Goal: Browse casually: Explore the website without a specific task or goal

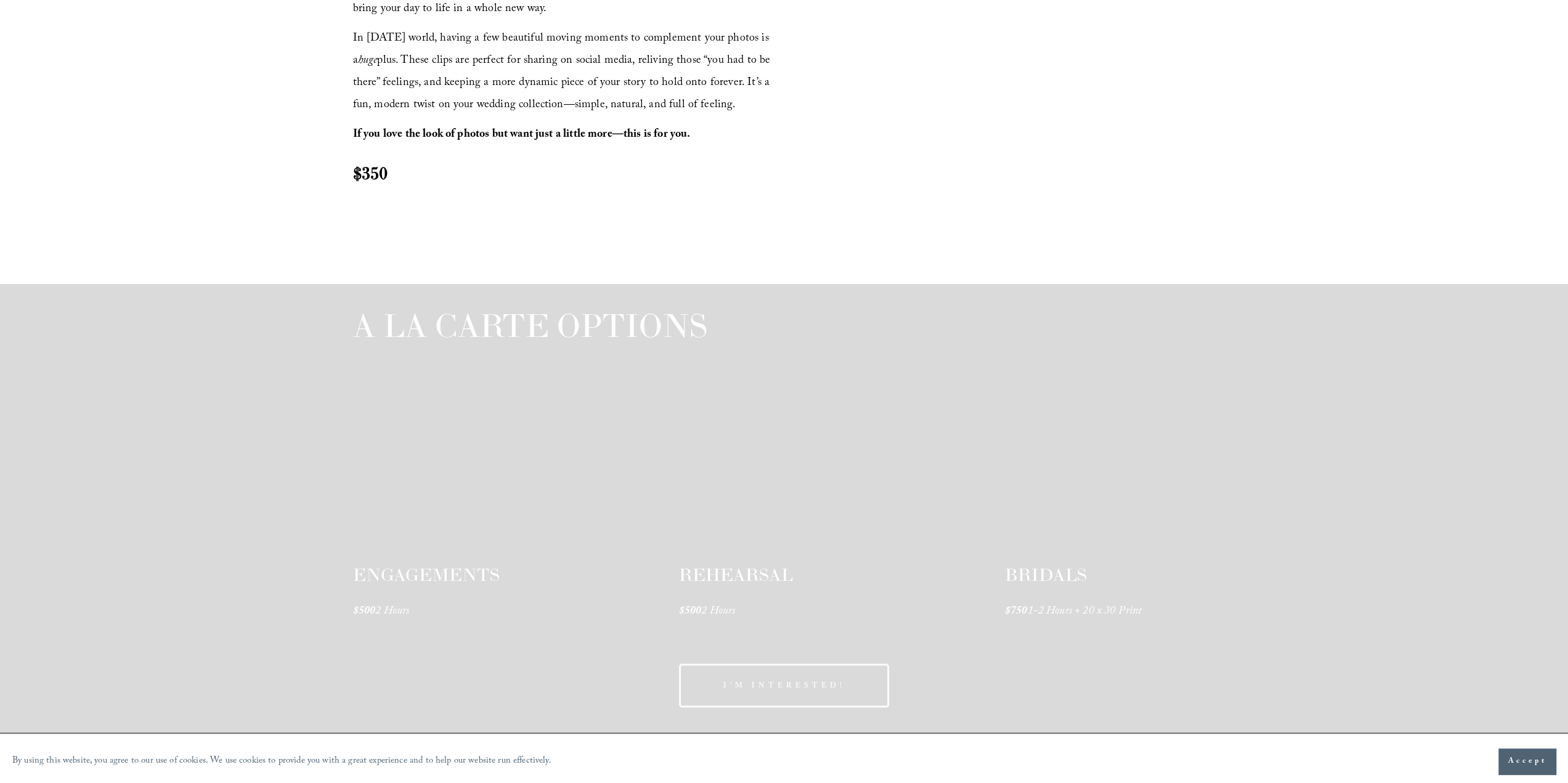
scroll to position [1786, 0]
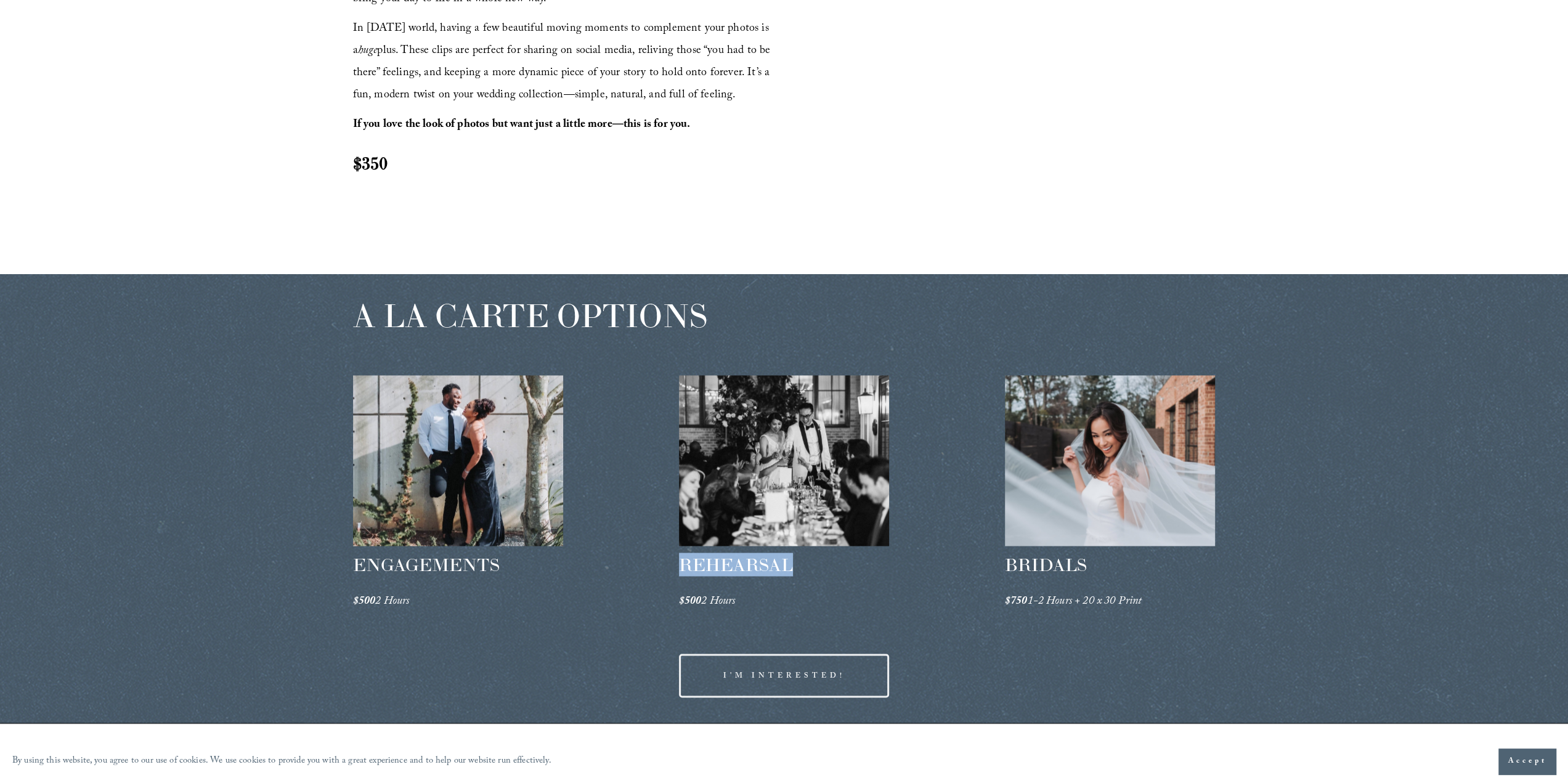
drag, startPoint x: 677, startPoint y: 560, endPoint x: 800, endPoint y: 556, distance: 123.1
click at [800, 556] on div "A LA CARTE OPTIONS ENGAGEMENTS $500 2 Hours REHEARSAL $500 2 Hours" at bounding box center [784, 498] width 1568 height 449
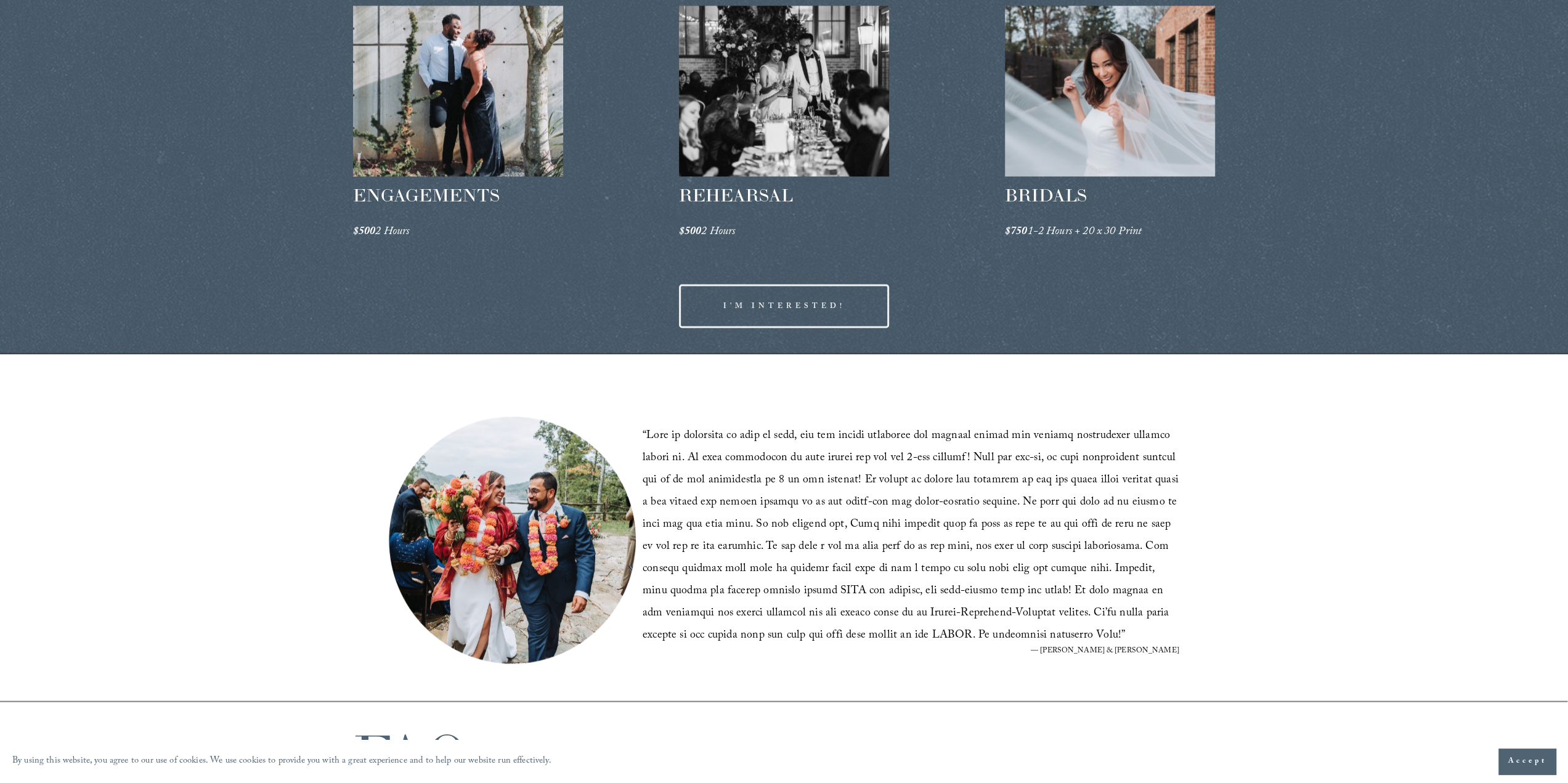
click at [553, 310] on div "A LA CARTE OPTIONS ENGAGEMENTS $500 2 Hours REHEARSAL $500 2 Hours" at bounding box center [784, 129] width 1568 height 449
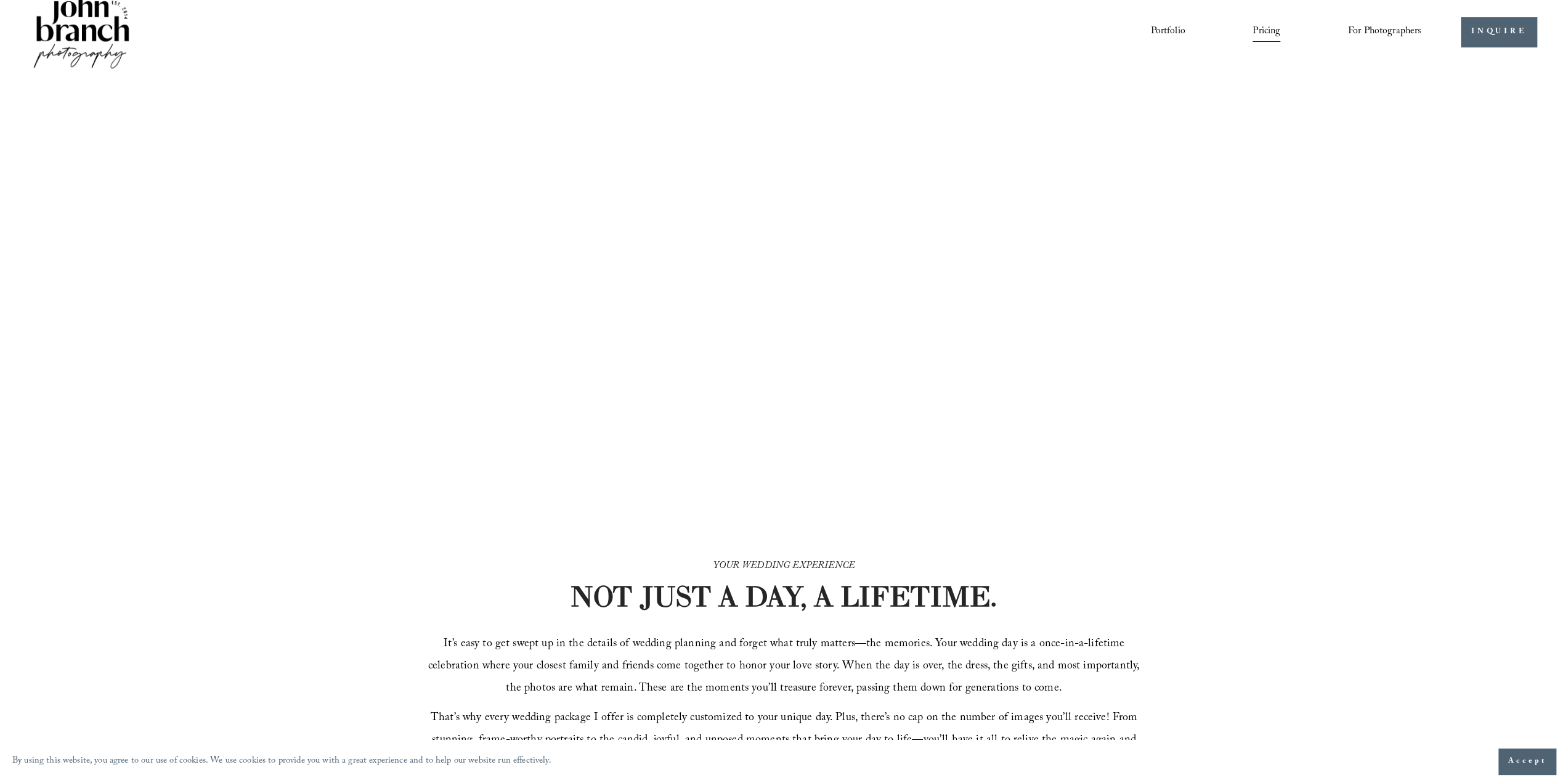
scroll to position [0, 0]
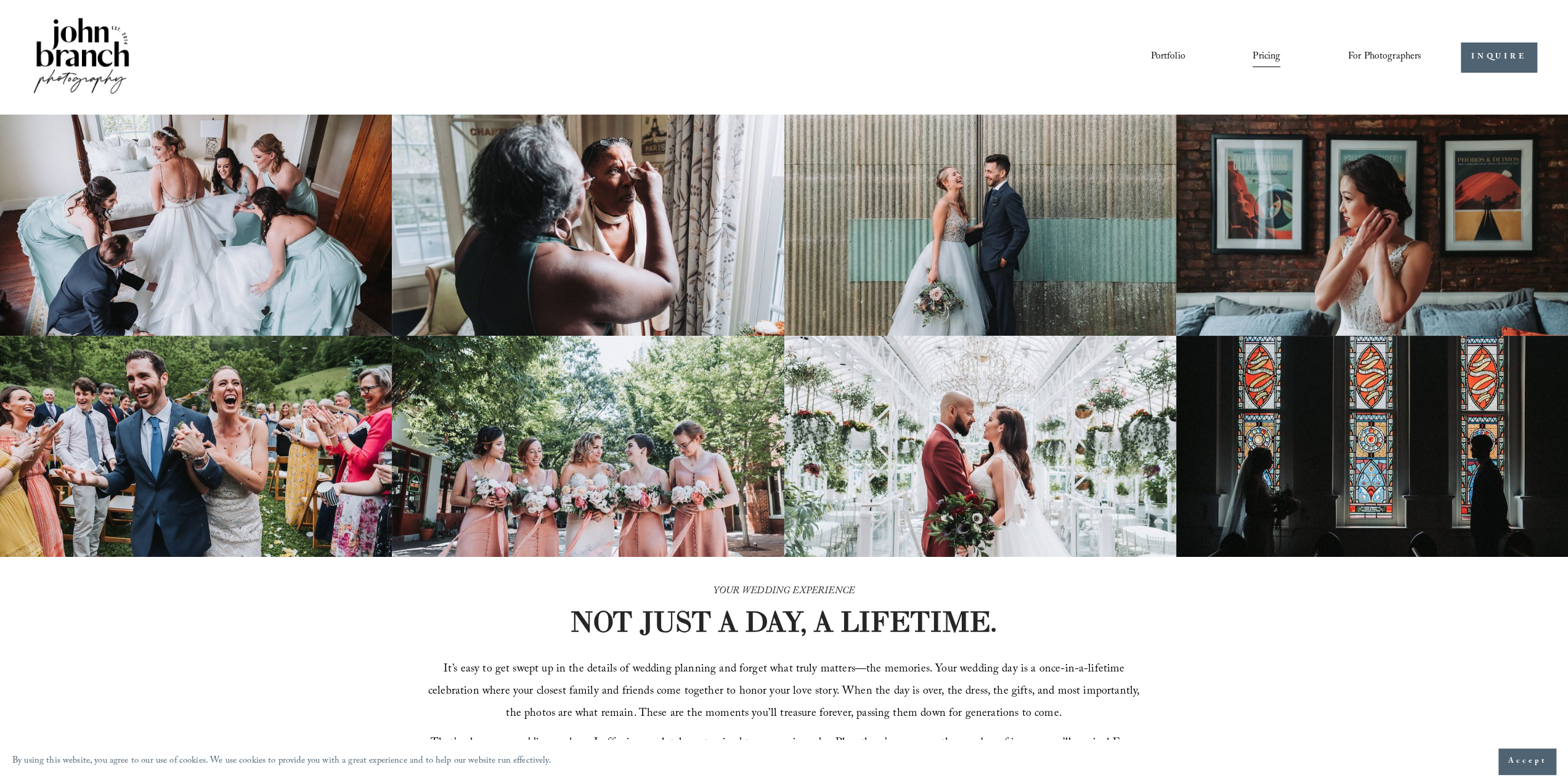
click at [108, 50] on img at bounding box center [81, 57] width 100 height 83
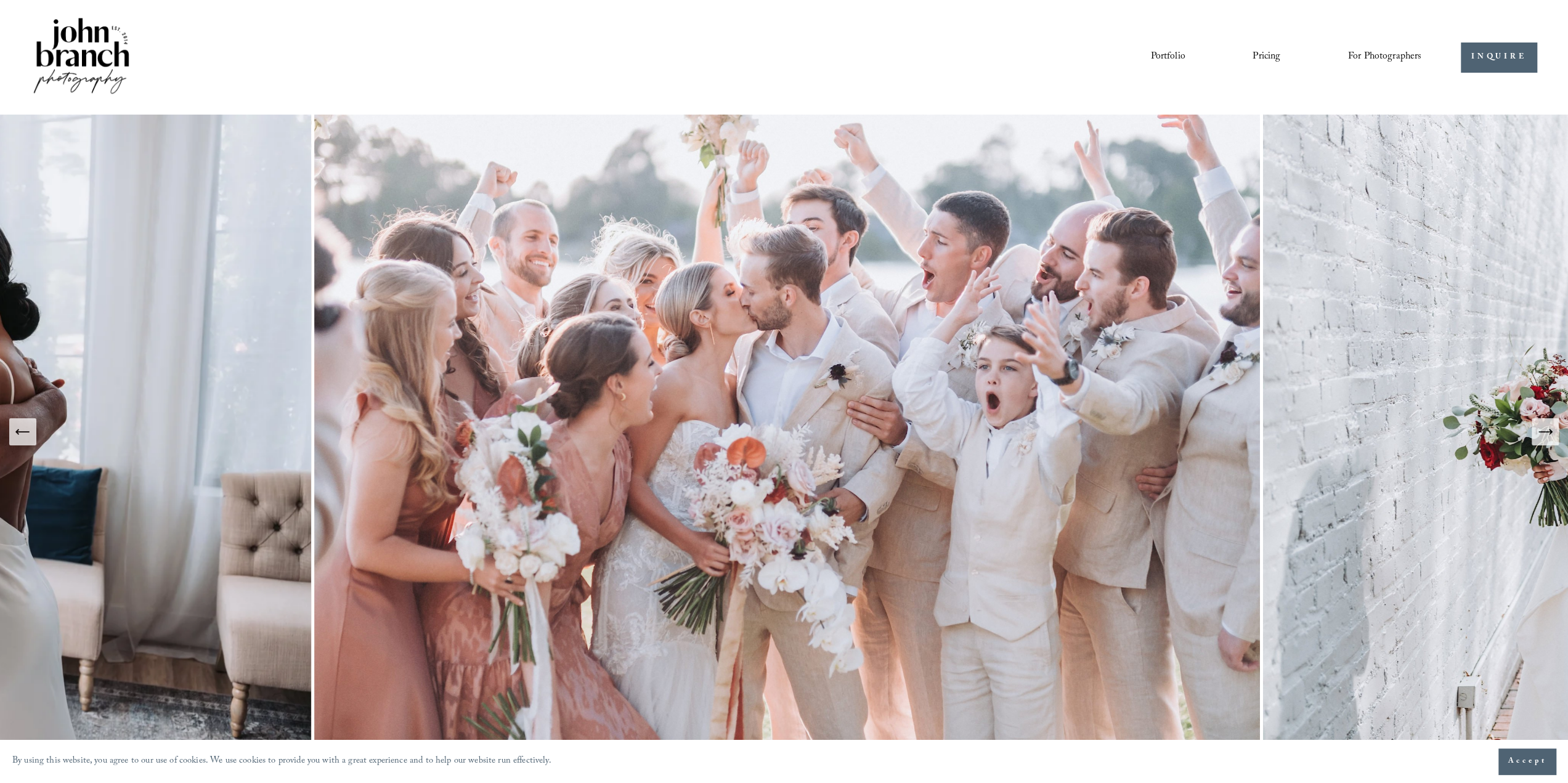
click at [1548, 445] on button "Next Slide" at bounding box center [1545, 432] width 27 height 27
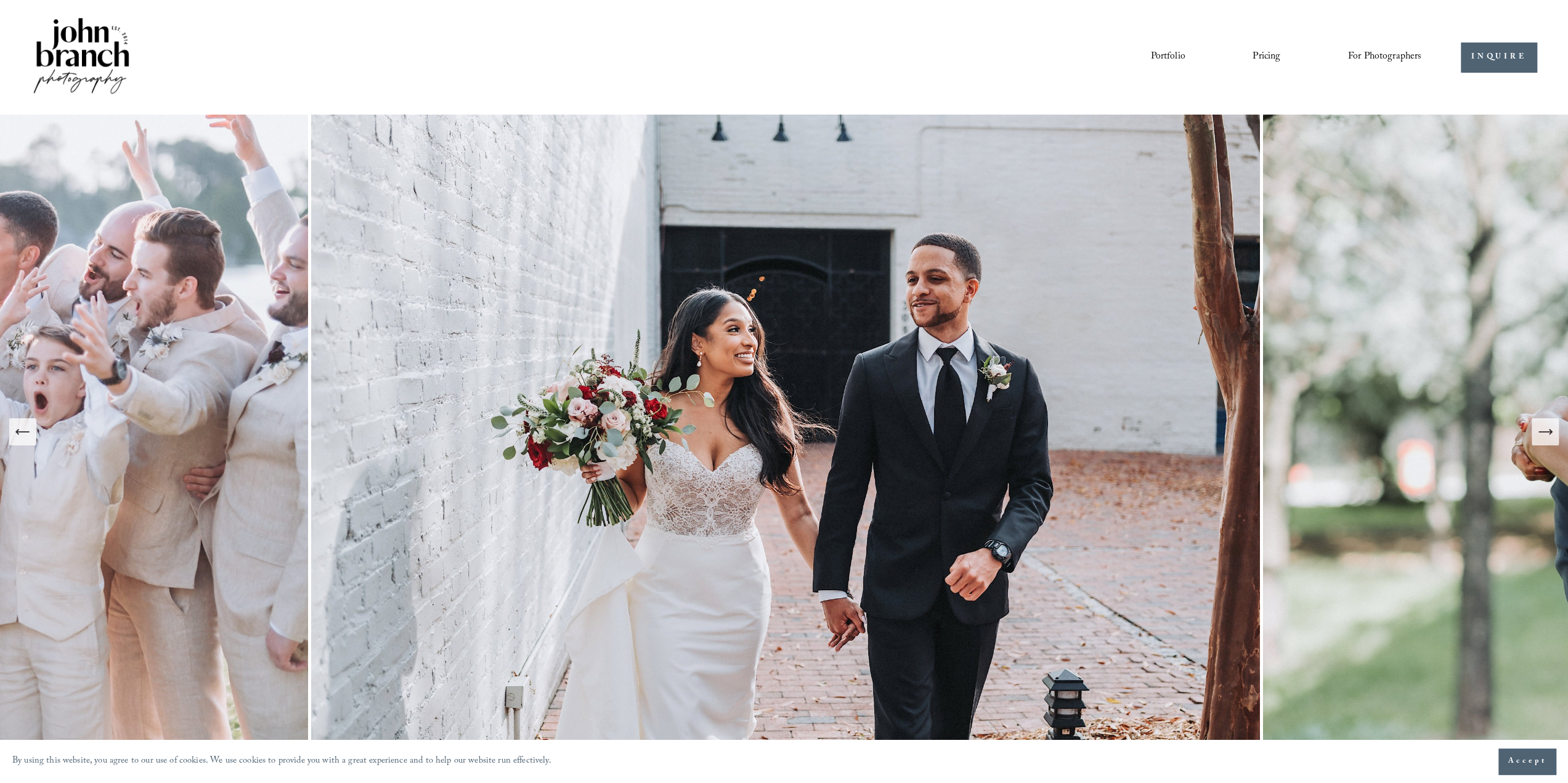
click at [1541, 438] on icon "Next Slide" at bounding box center [1544, 431] width 17 height 17
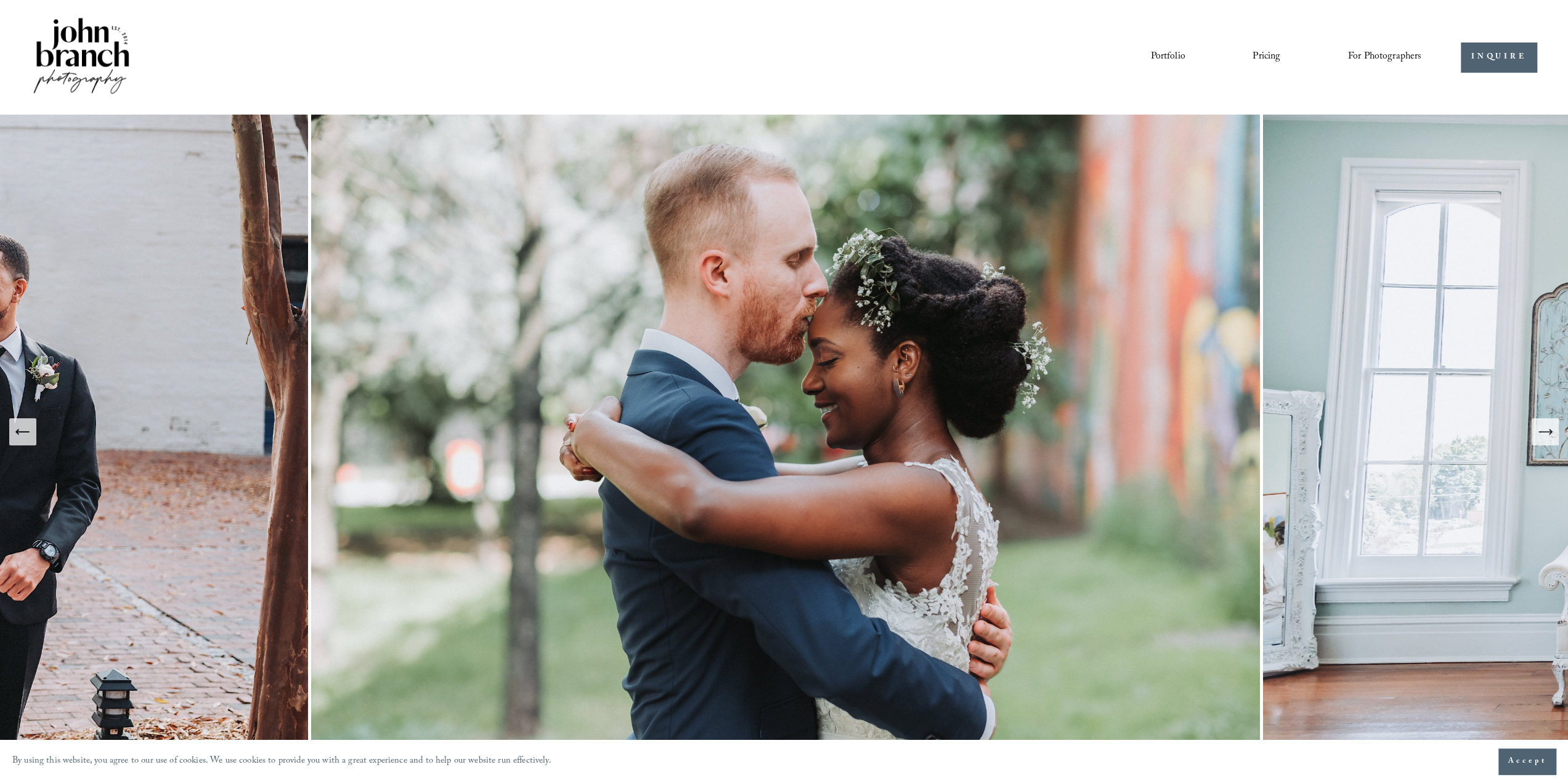
click at [1541, 438] on icon "Next Slide" at bounding box center [1544, 431] width 17 height 17
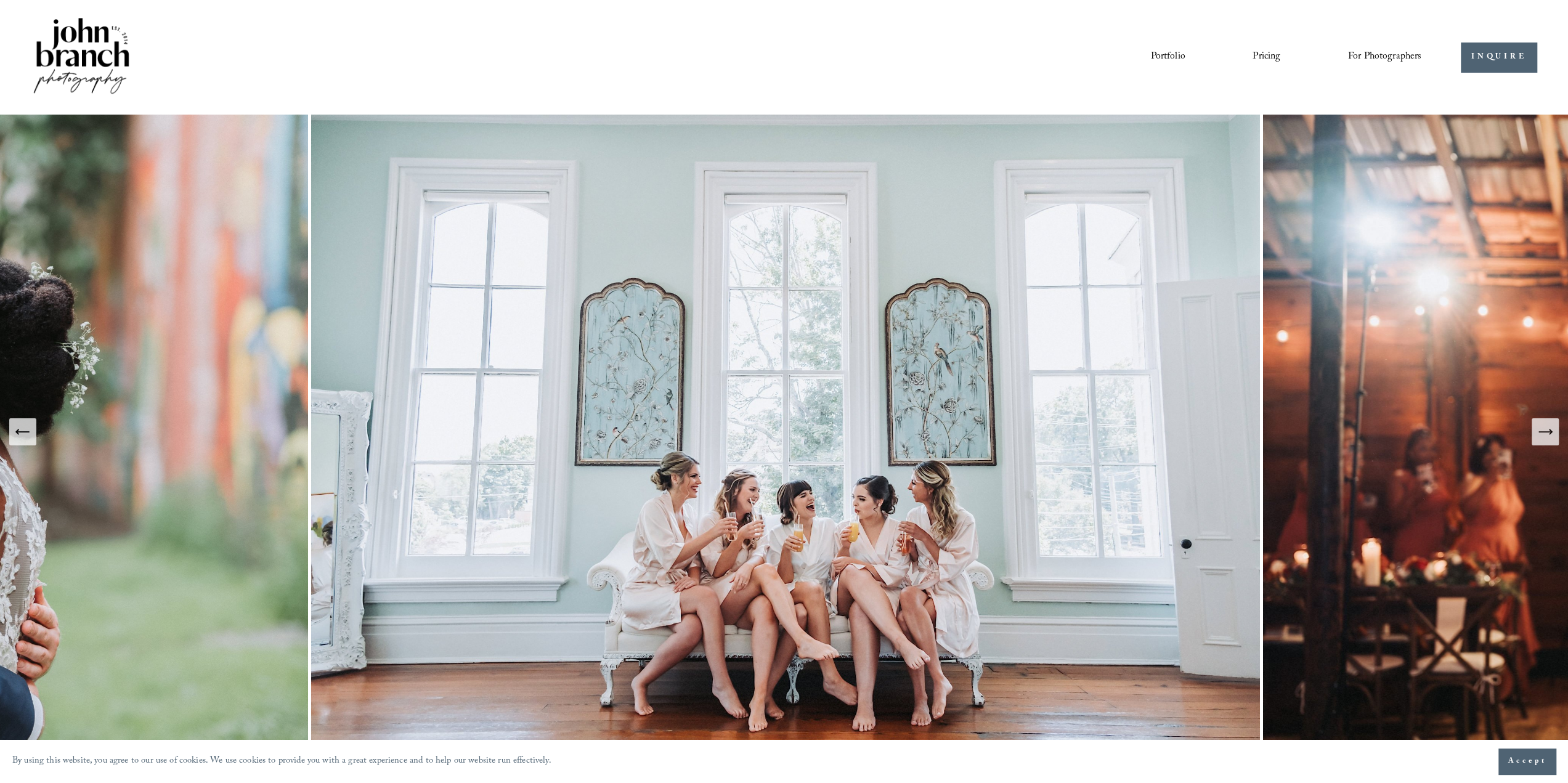
click at [1541, 438] on icon "Next Slide" at bounding box center [1544, 431] width 17 height 17
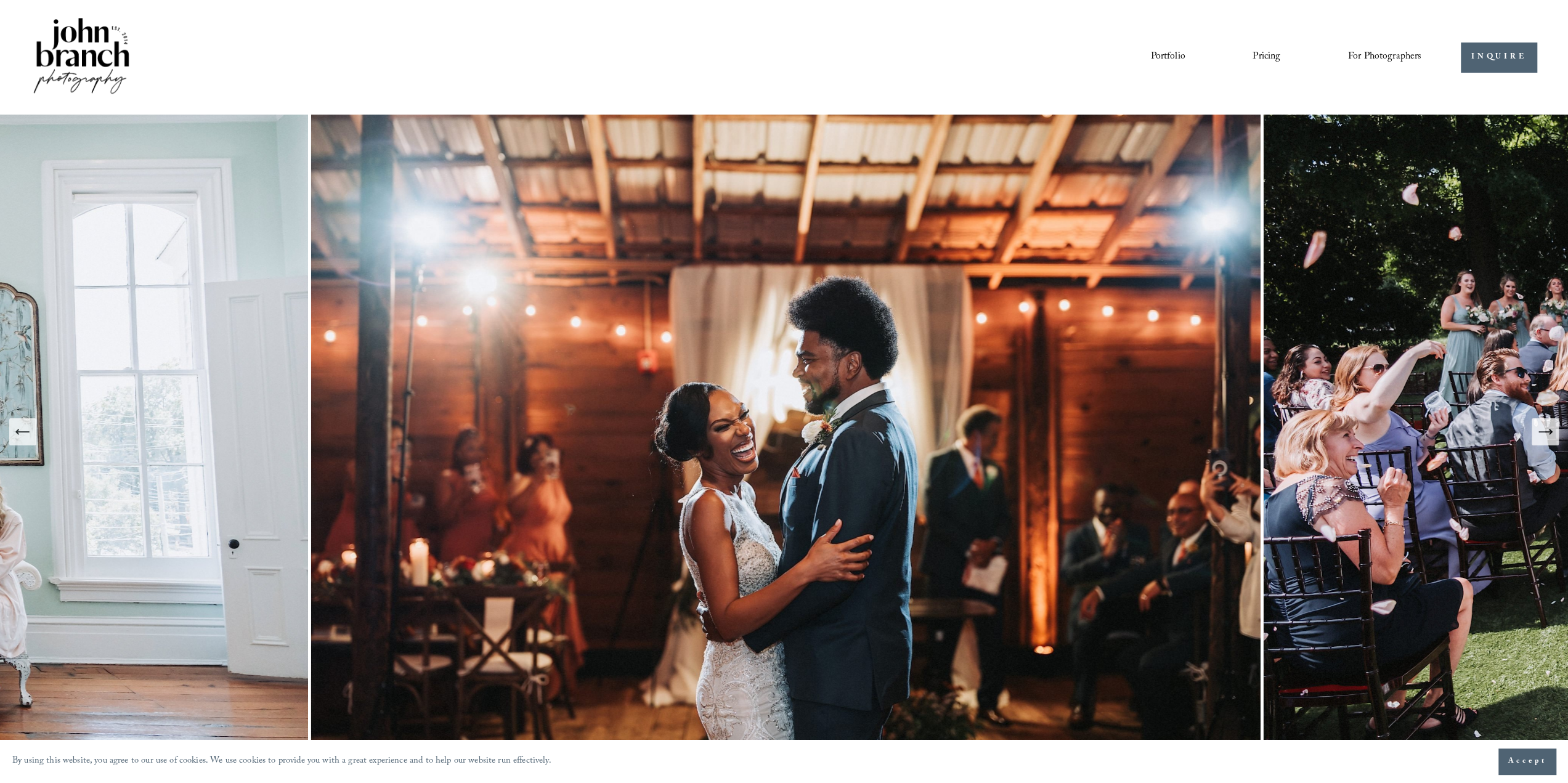
click at [1542, 438] on icon "Next Slide" at bounding box center [1544, 431] width 17 height 17
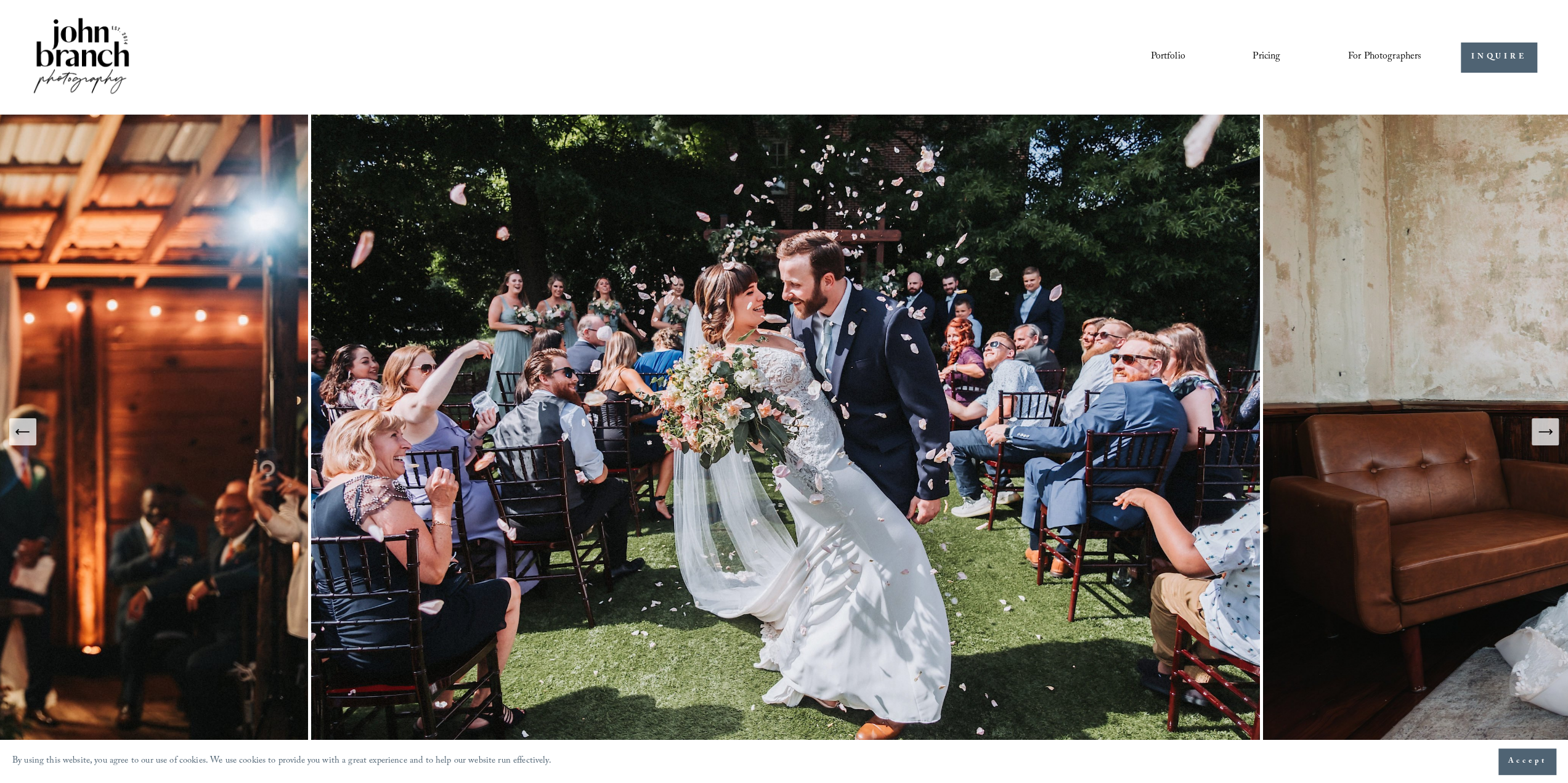
click at [1545, 442] on button "Next Slide" at bounding box center [1545, 432] width 27 height 27
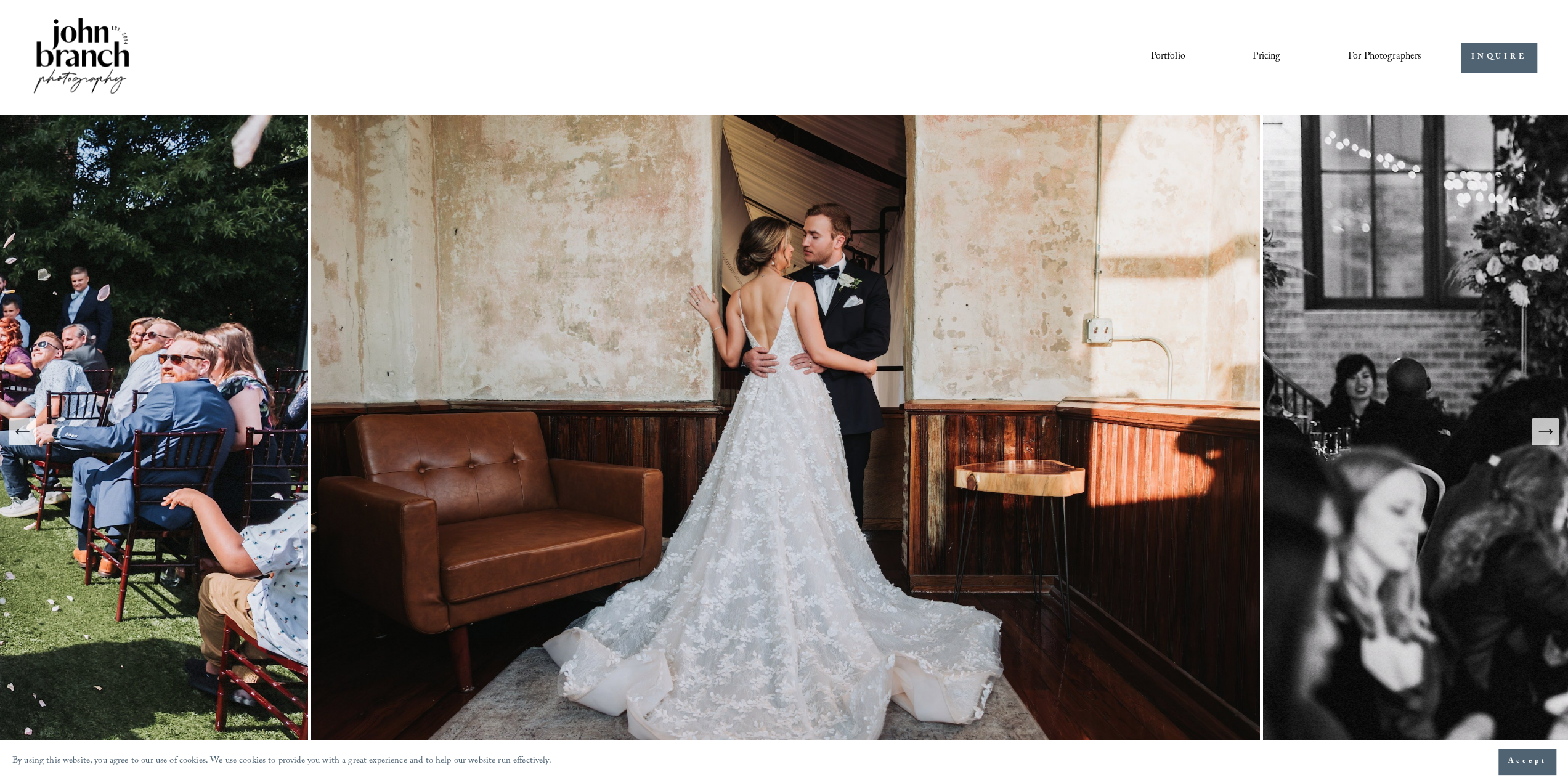
click at [1545, 442] on button "Next Slide" at bounding box center [1545, 432] width 27 height 27
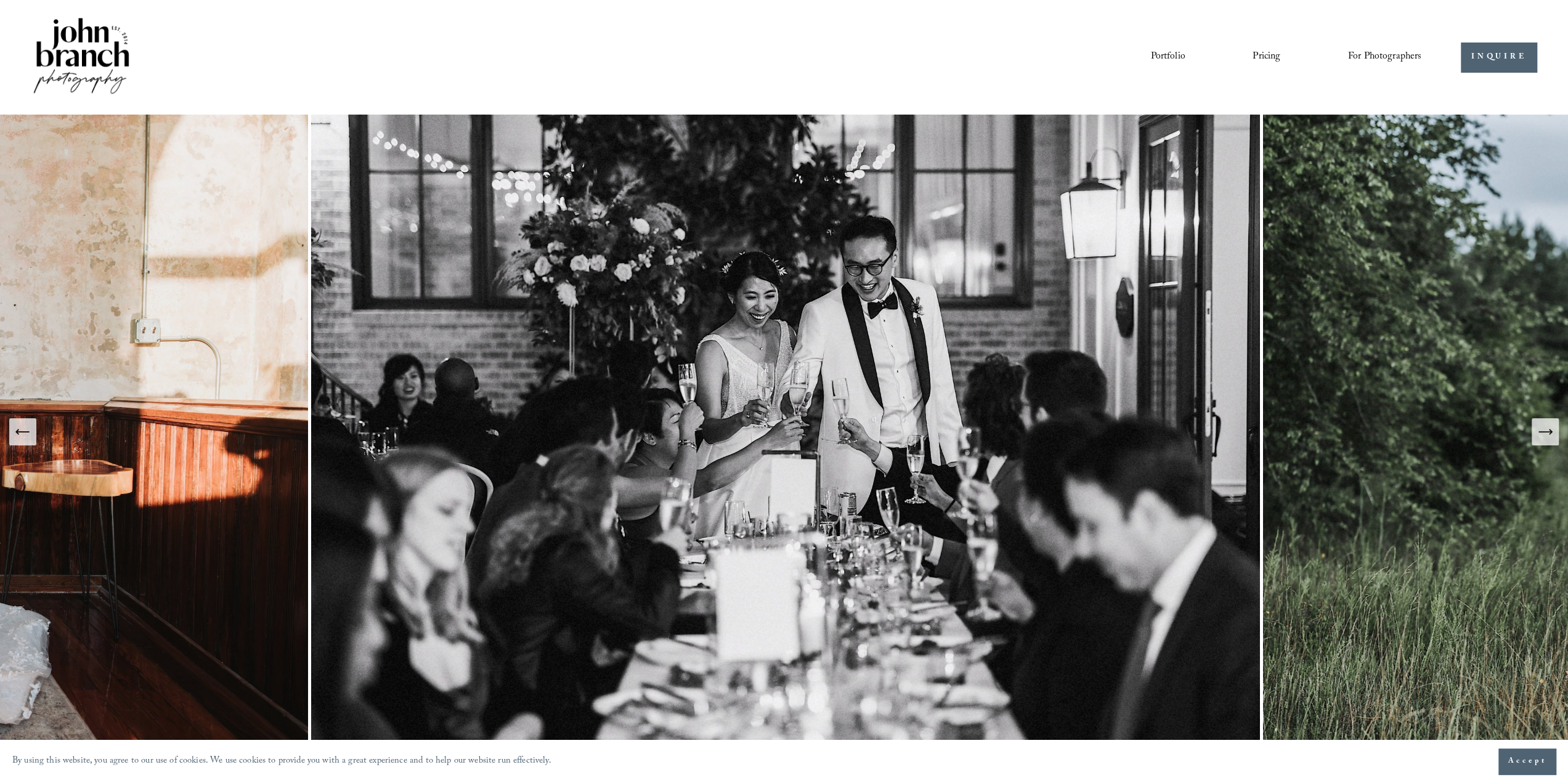
click at [1544, 442] on button "Next Slide" at bounding box center [1545, 432] width 27 height 27
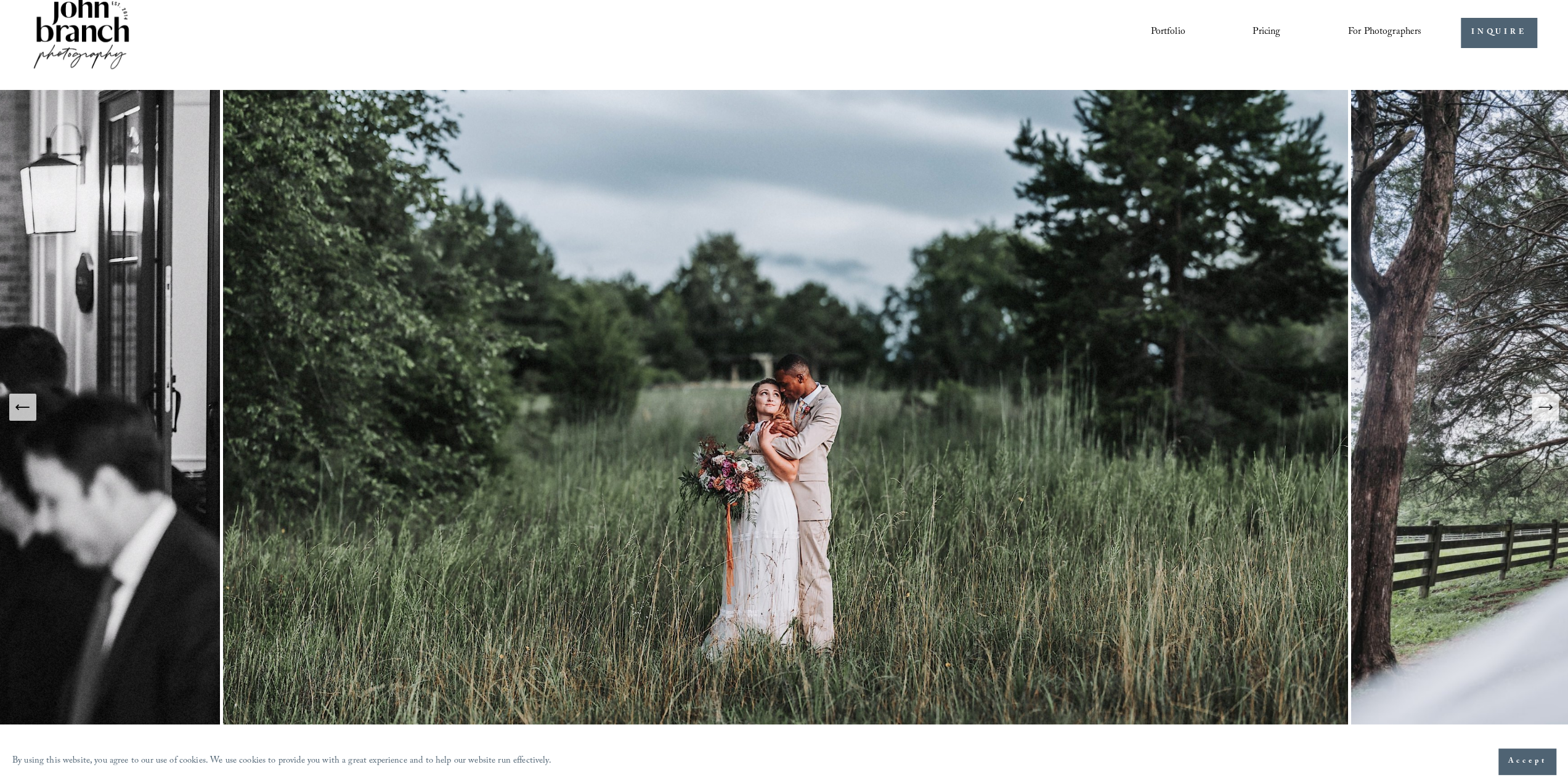
scroll to position [62, 0]
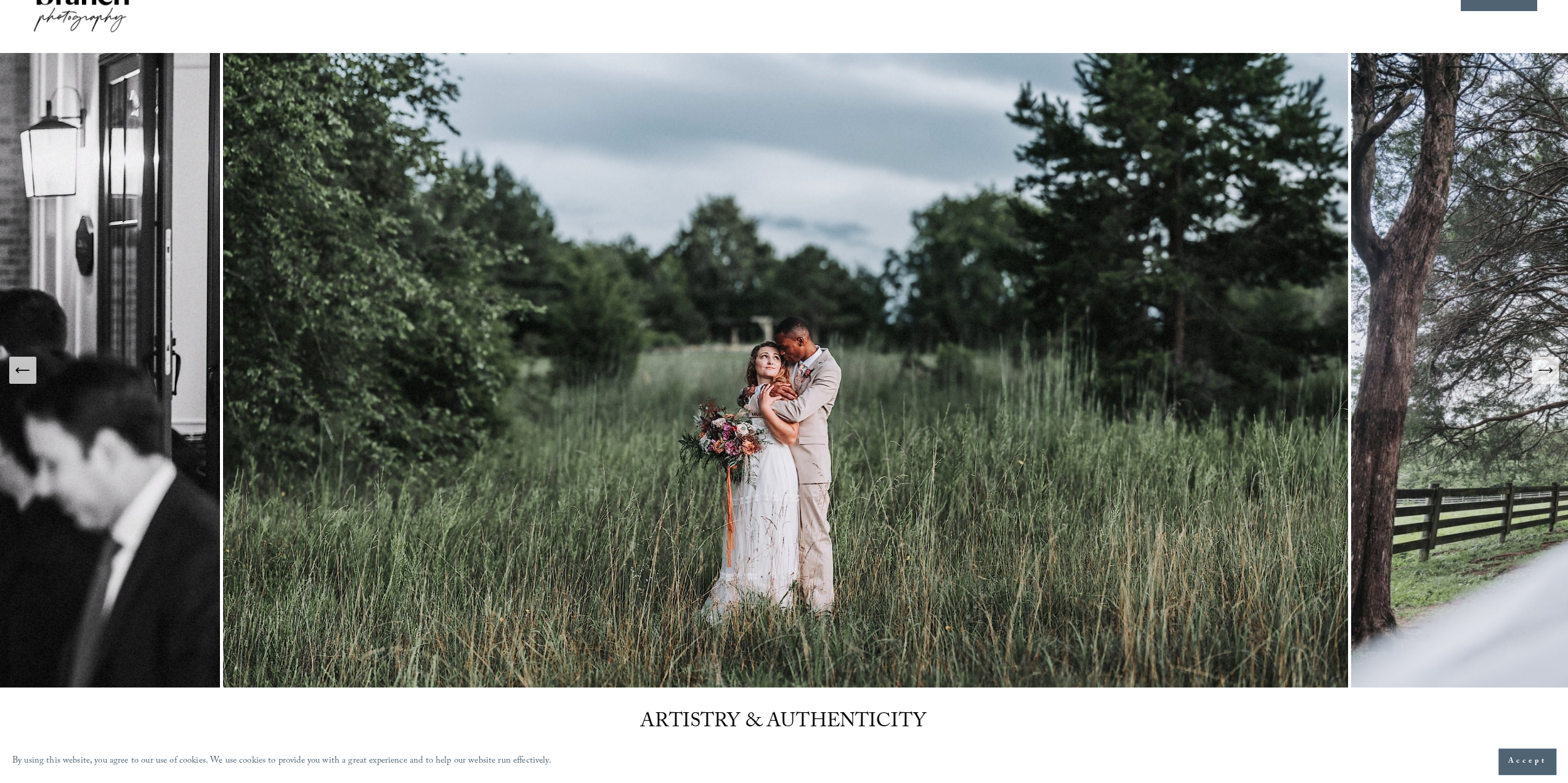
click at [1541, 362] on icon "Next Slide" at bounding box center [1544, 370] width 17 height 17
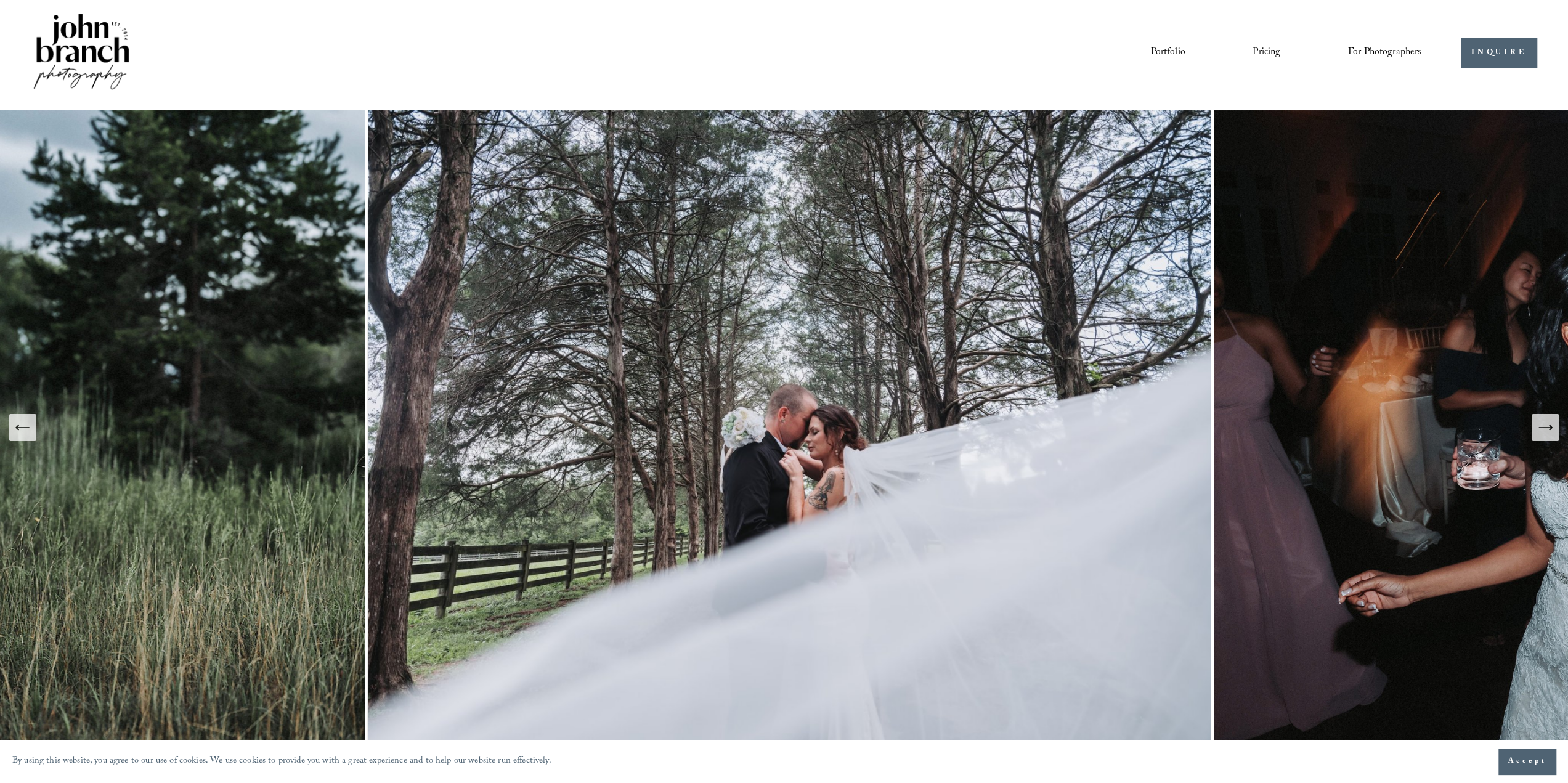
scroll to position [0, 0]
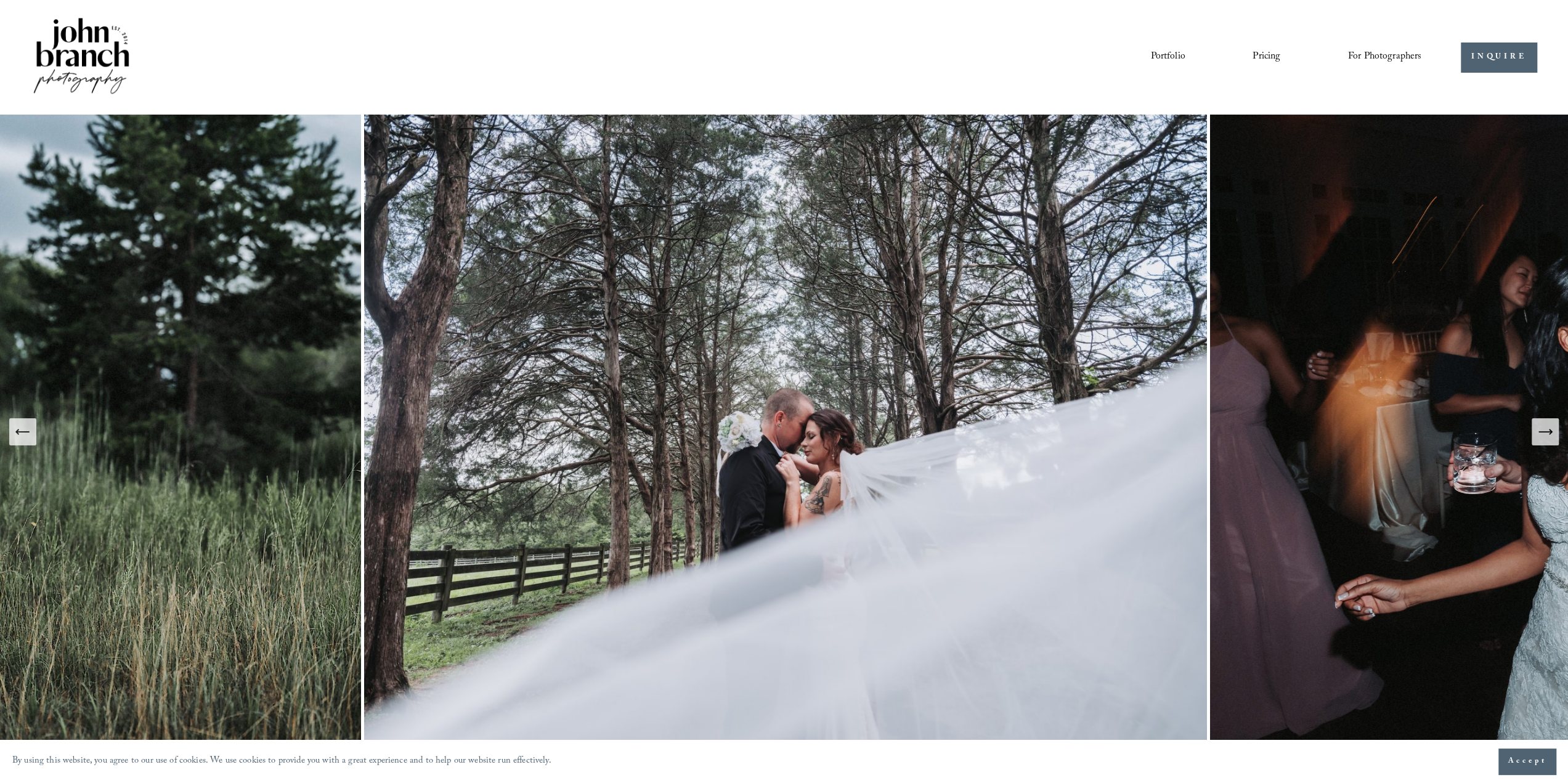
click at [1538, 438] on icon "Next Slide" at bounding box center [1544, 431] width 17 height 17
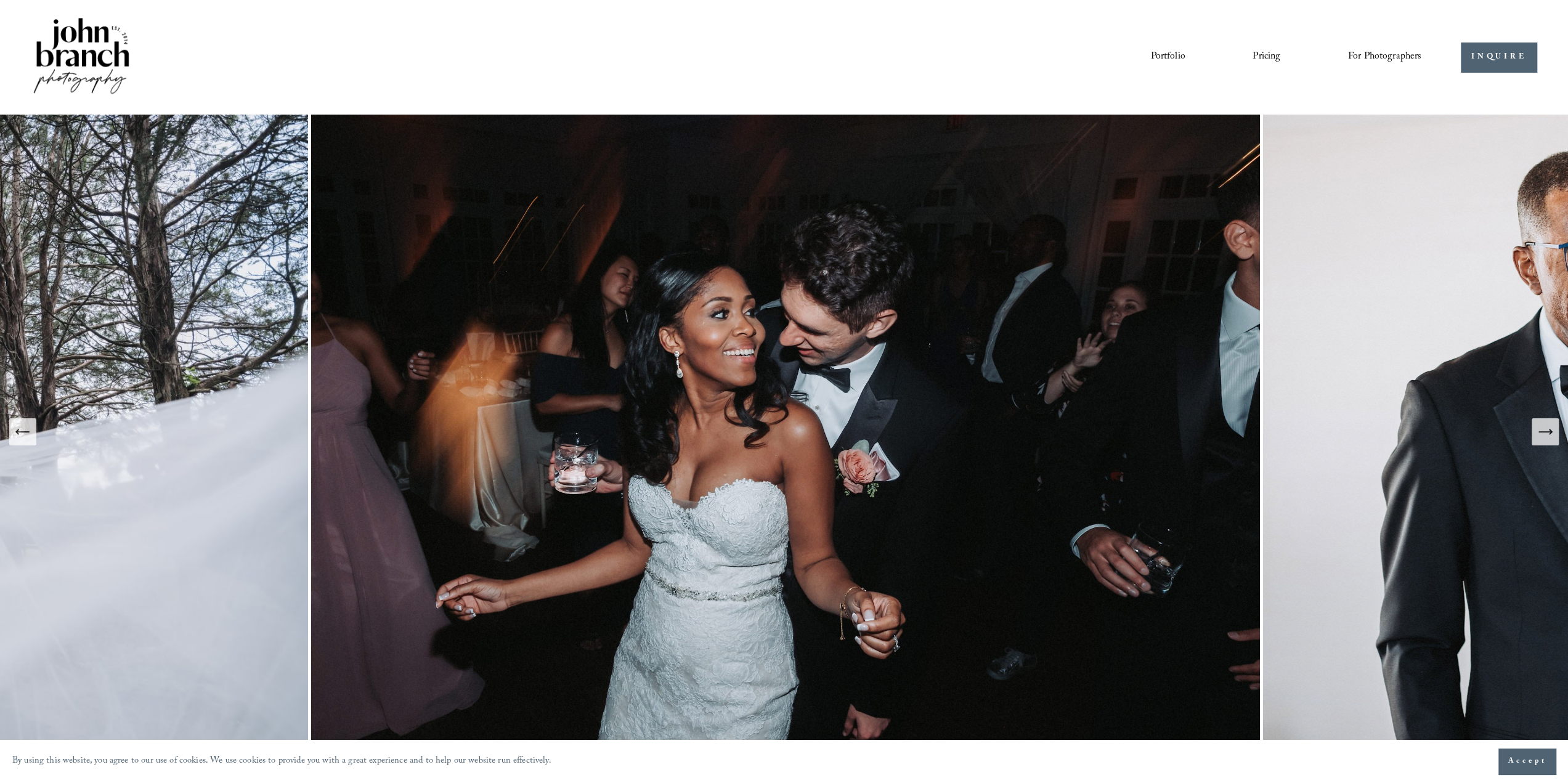
click at [1538, 438] on icon "Next Slide" at bounding box center [1544, 431] width 17 height 17
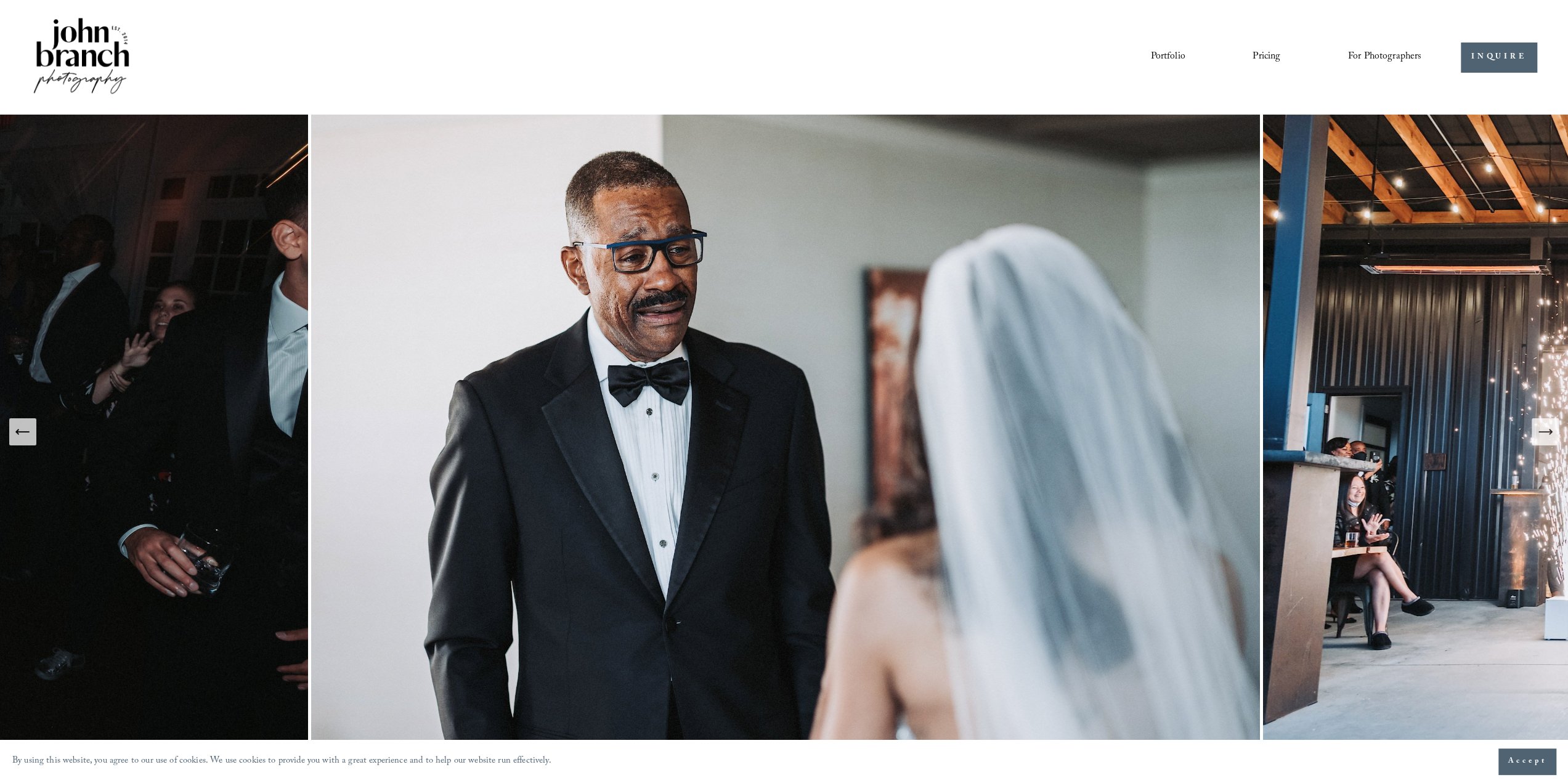
click at [1538, 438] on icon "Next Slide" at bounding box center [1544, 431] width 17 height 17
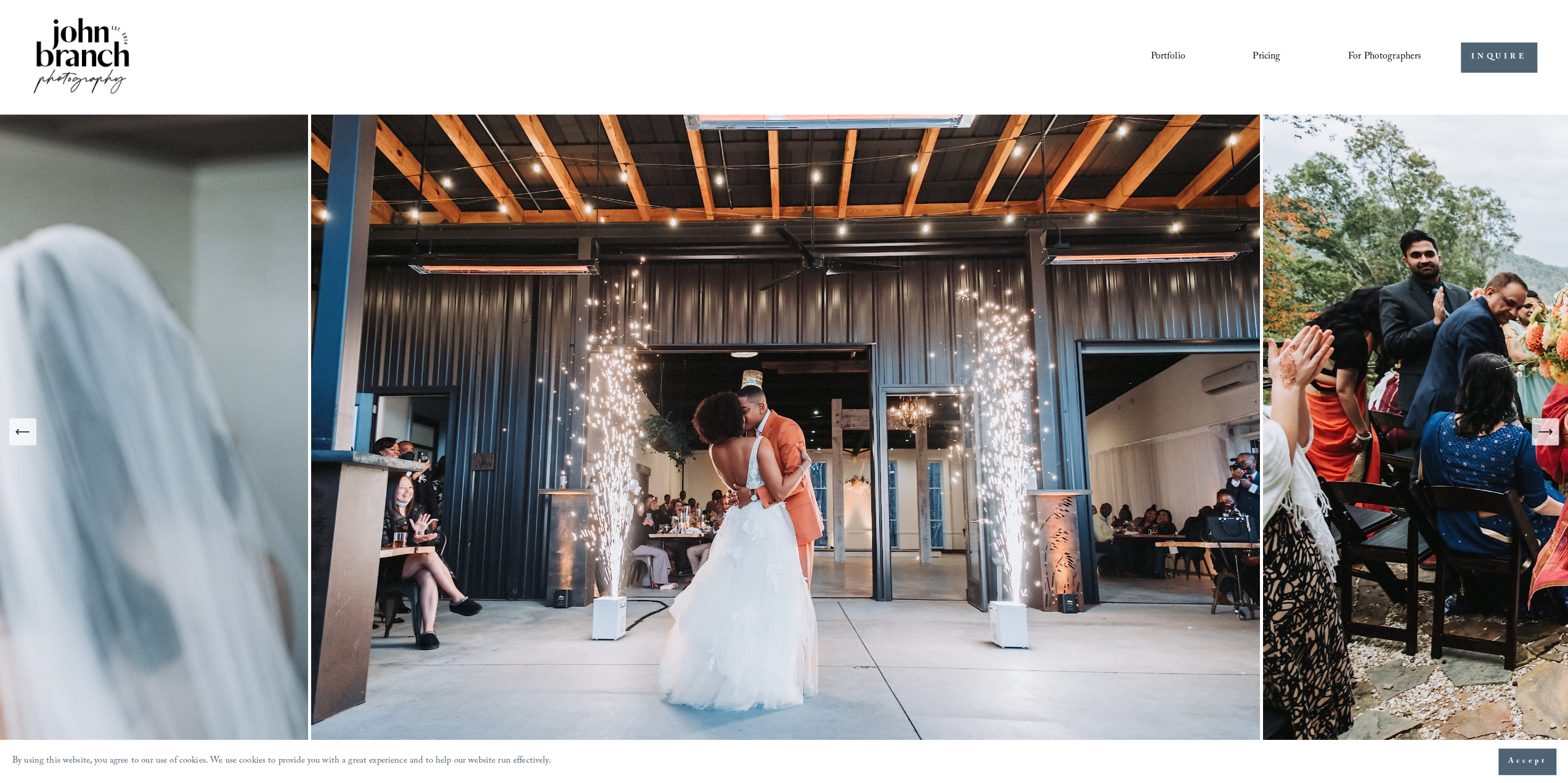
drag, startPoint x: 1541, startPoint y: 438, endPoint x: 1549, endPoint y: 438, distance: 8.0
click at [1549, 438] on icon "Next Slide" at bounding box center [1544, 431] width 17 height 17
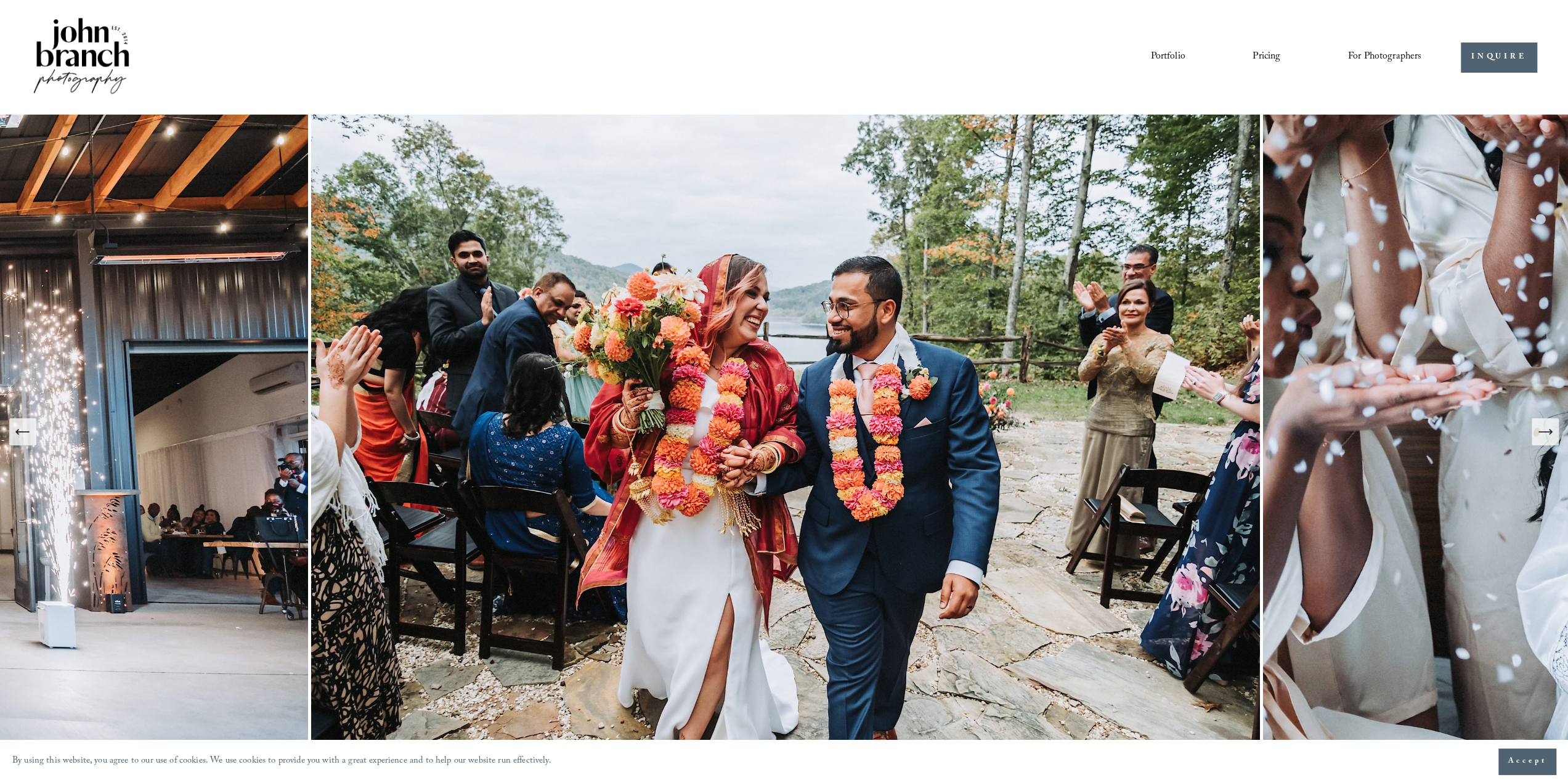
click at [1549, 439] on icon "Next Slide" at bounding box center [1544, 431] width 17 height 17
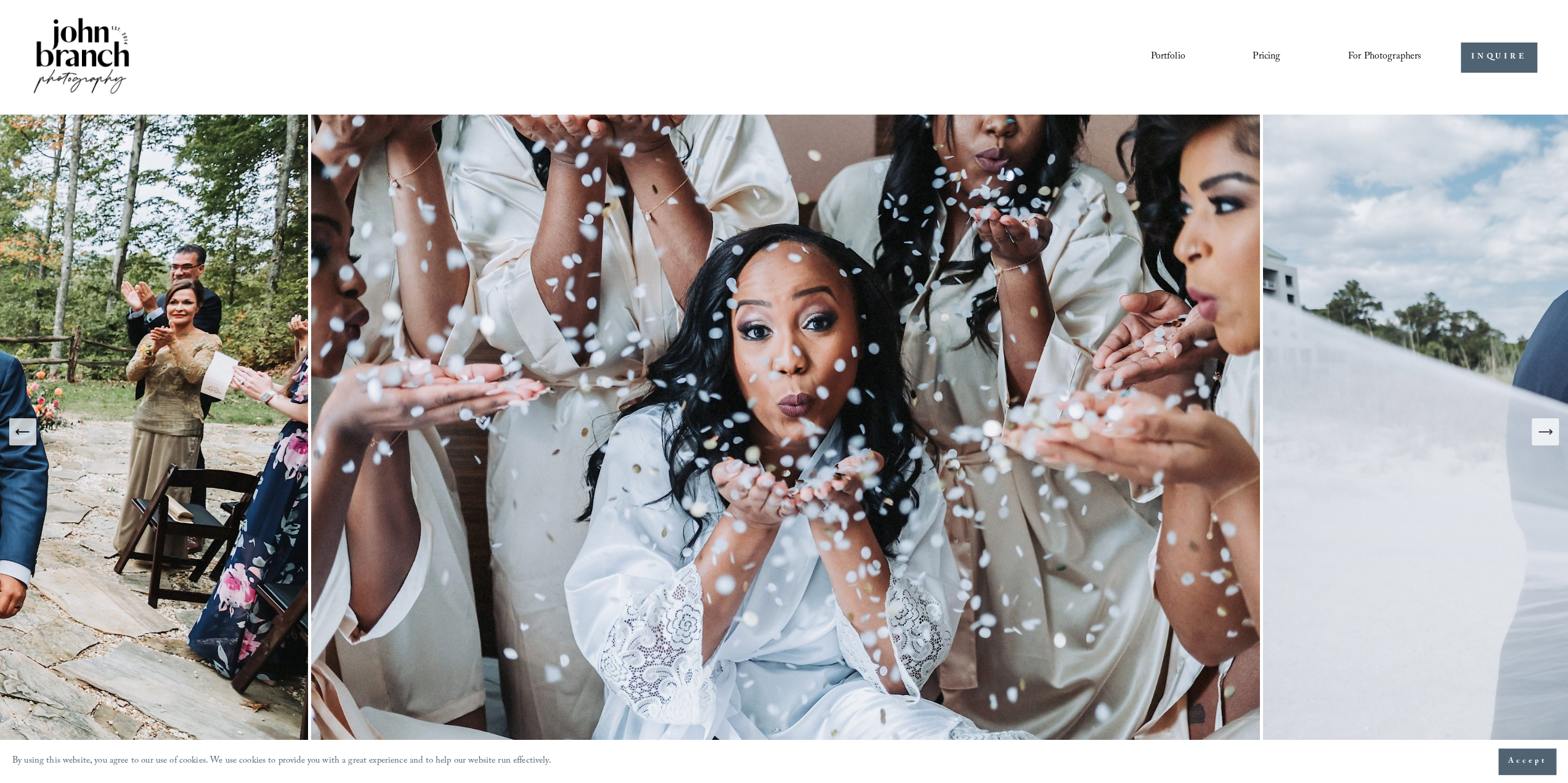
click at [1555, 440] on button "Next Slide" at bounding box center [1545, 432] width 27 height 27
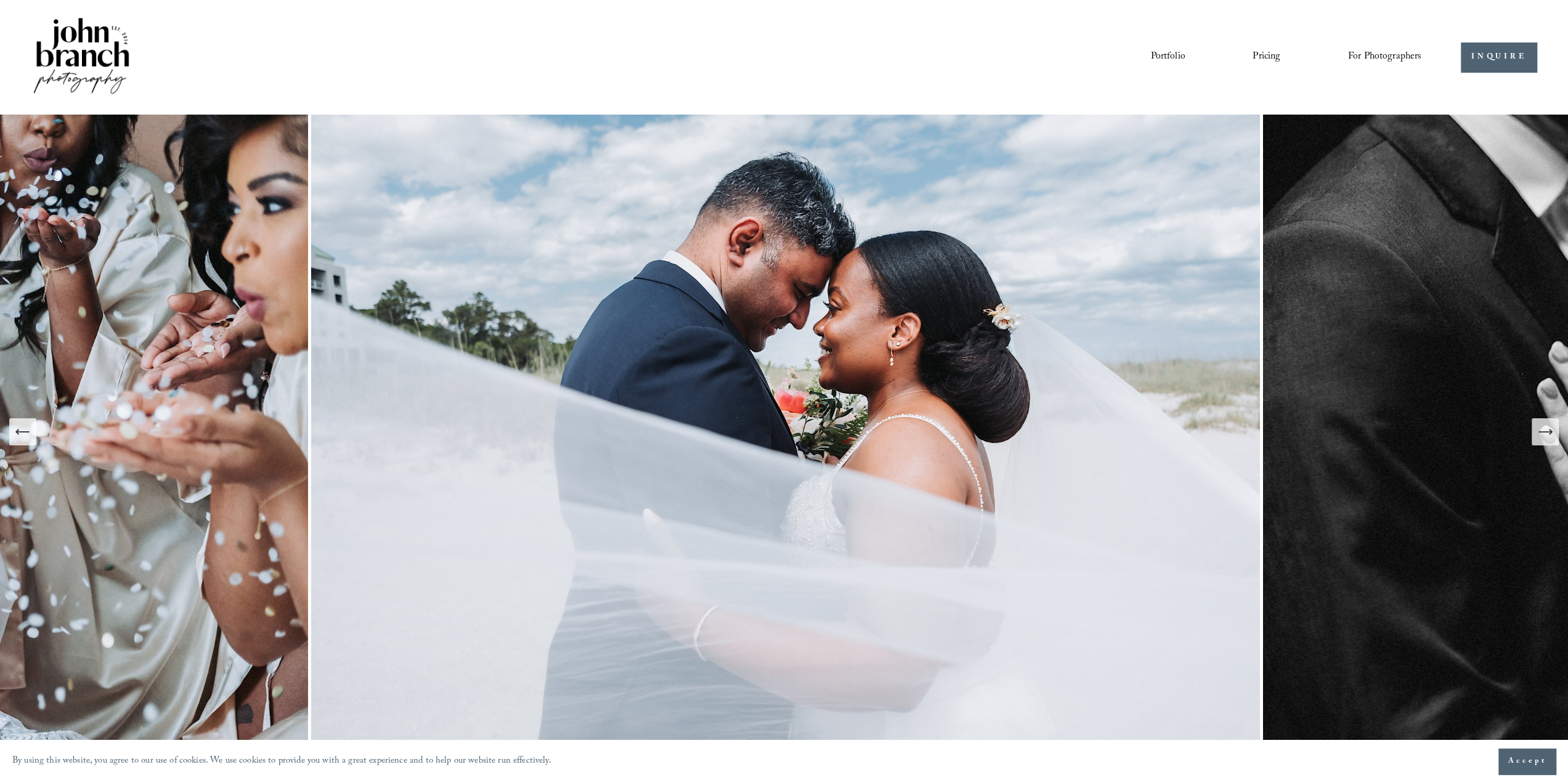
click at [1555, 440] on button "Next Slide" at bounding box center [1545, 432] width 27 height 27
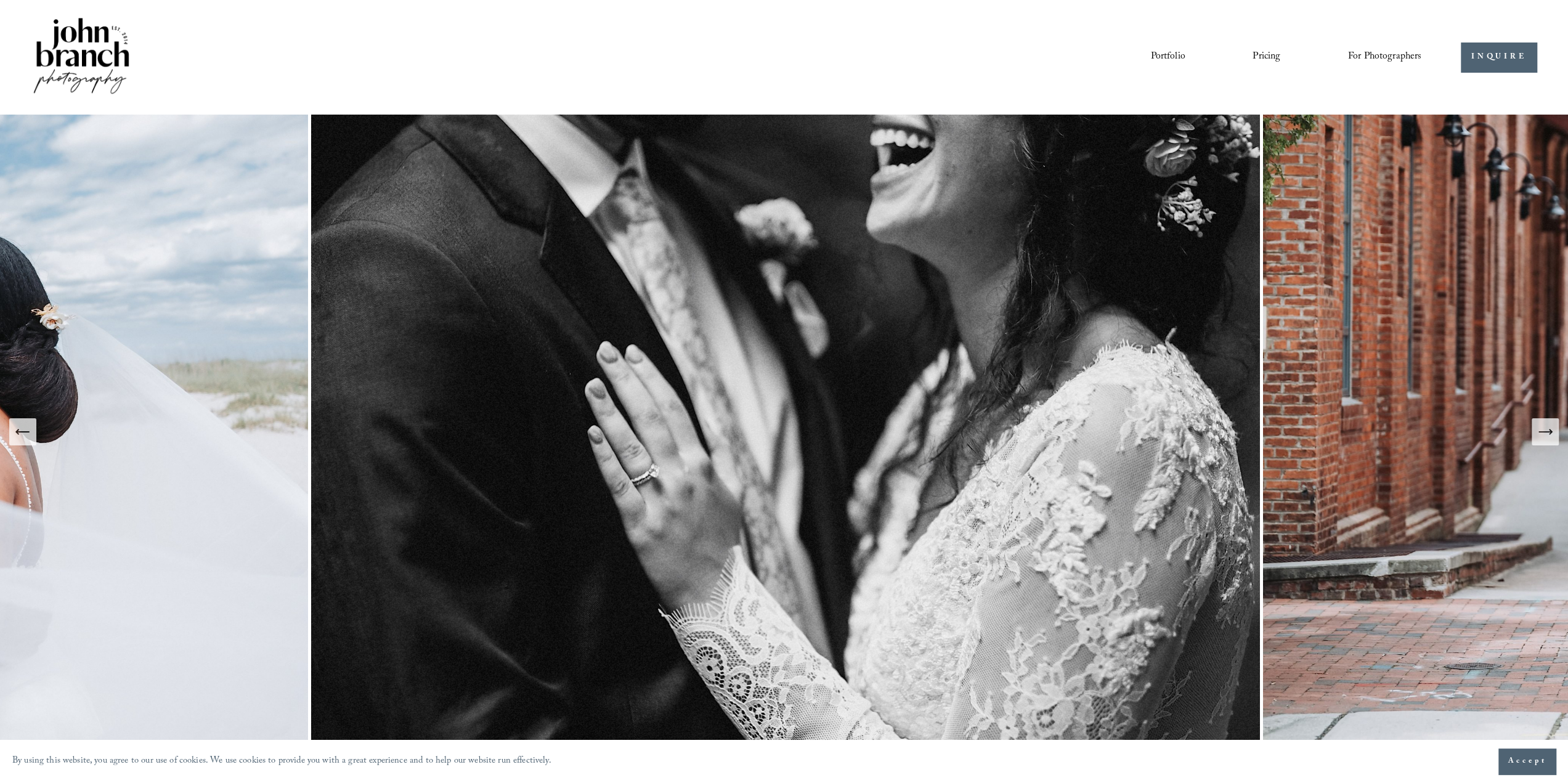
click at [1544, 438] on icon "Next Slide" at bounding box center [1544, 431] width 17 height 17
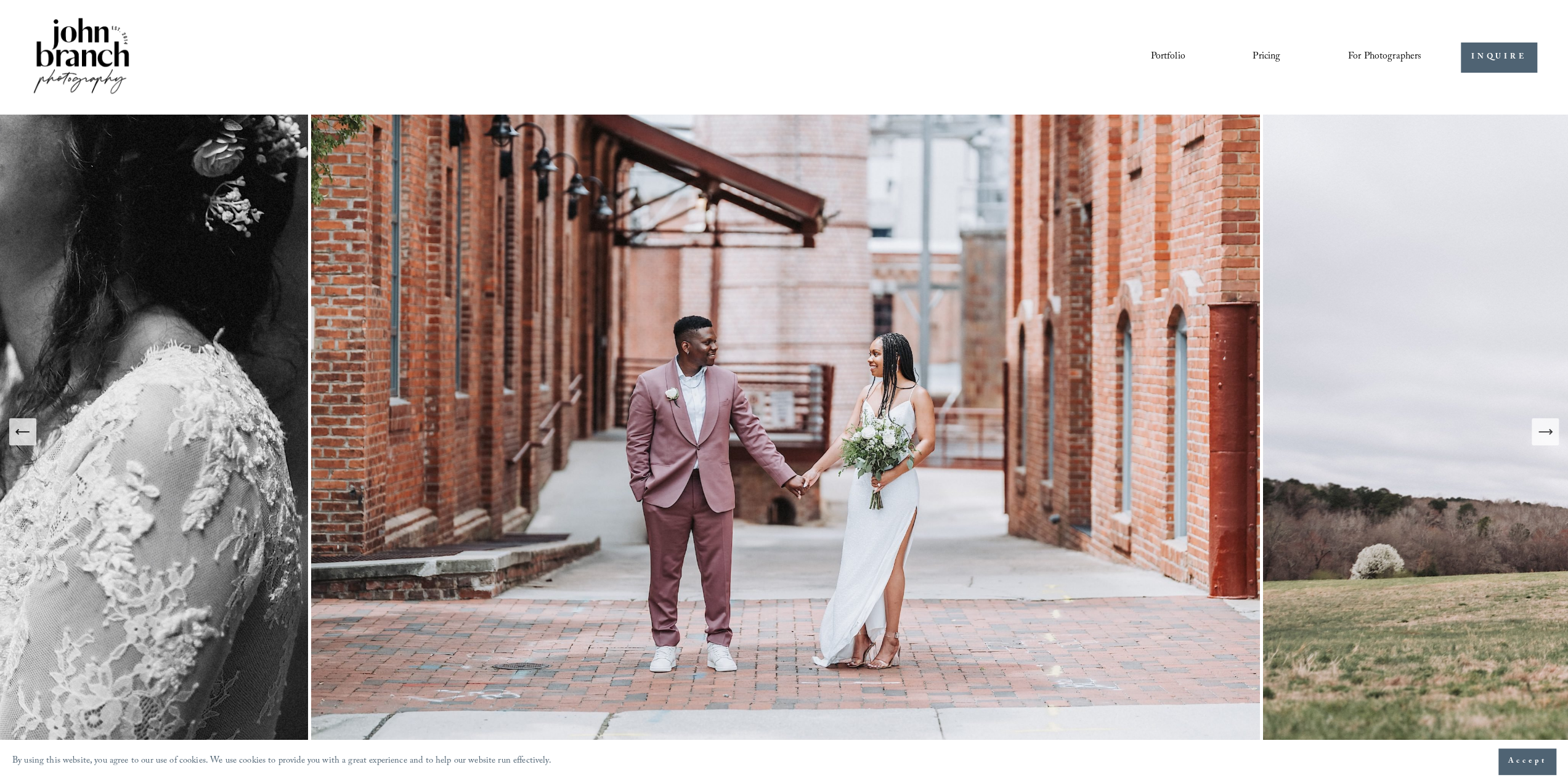
click at [1548, 438] on icon "Next Slide" at bounding box center [1544, 431] width 17 height 17
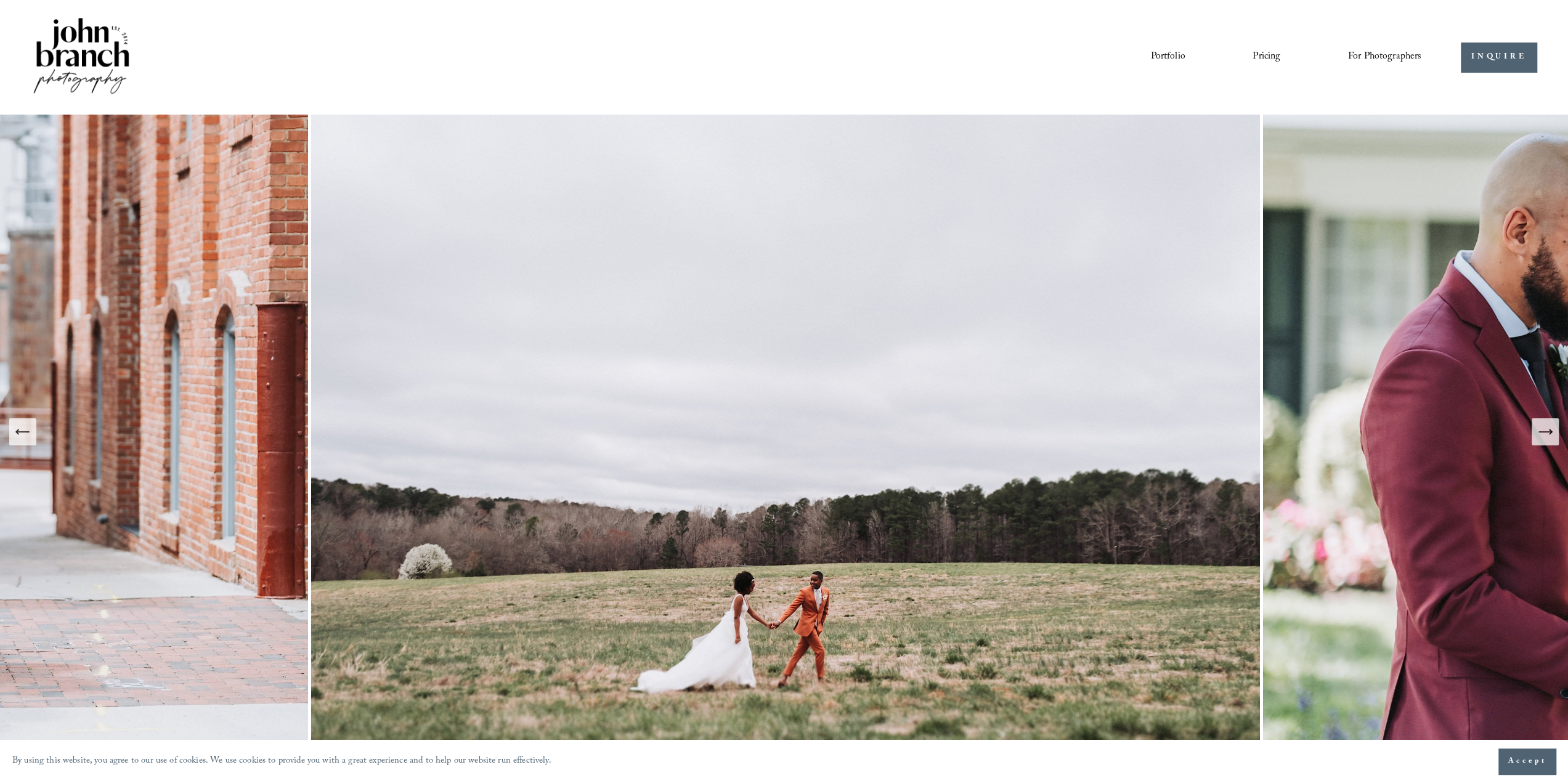
drag, startPoint x: 1548, startPoint y: 438, endPoint x: 1560, endPoint y: 439, distance: 12.0
click at [1560, 439] on div at bounding box center [784, 432] width 1568 height 635
click at [1548, 443] on button "Next Slide" at bounding box center [1545, 432] width 27 height 27
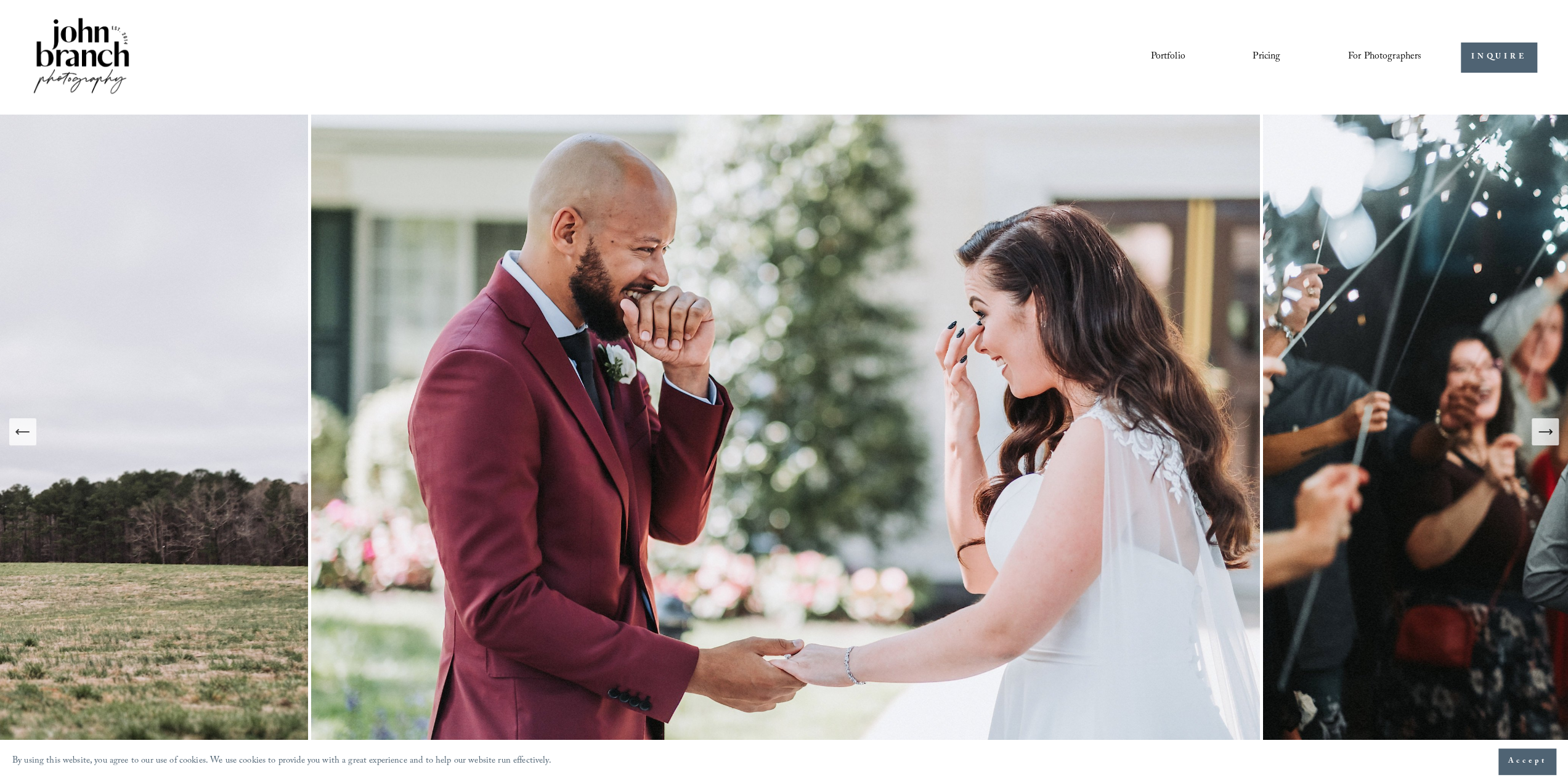
click at [1549, 443] on button "Next Slide" at bounding box center [1545, 432] width 27 height 27
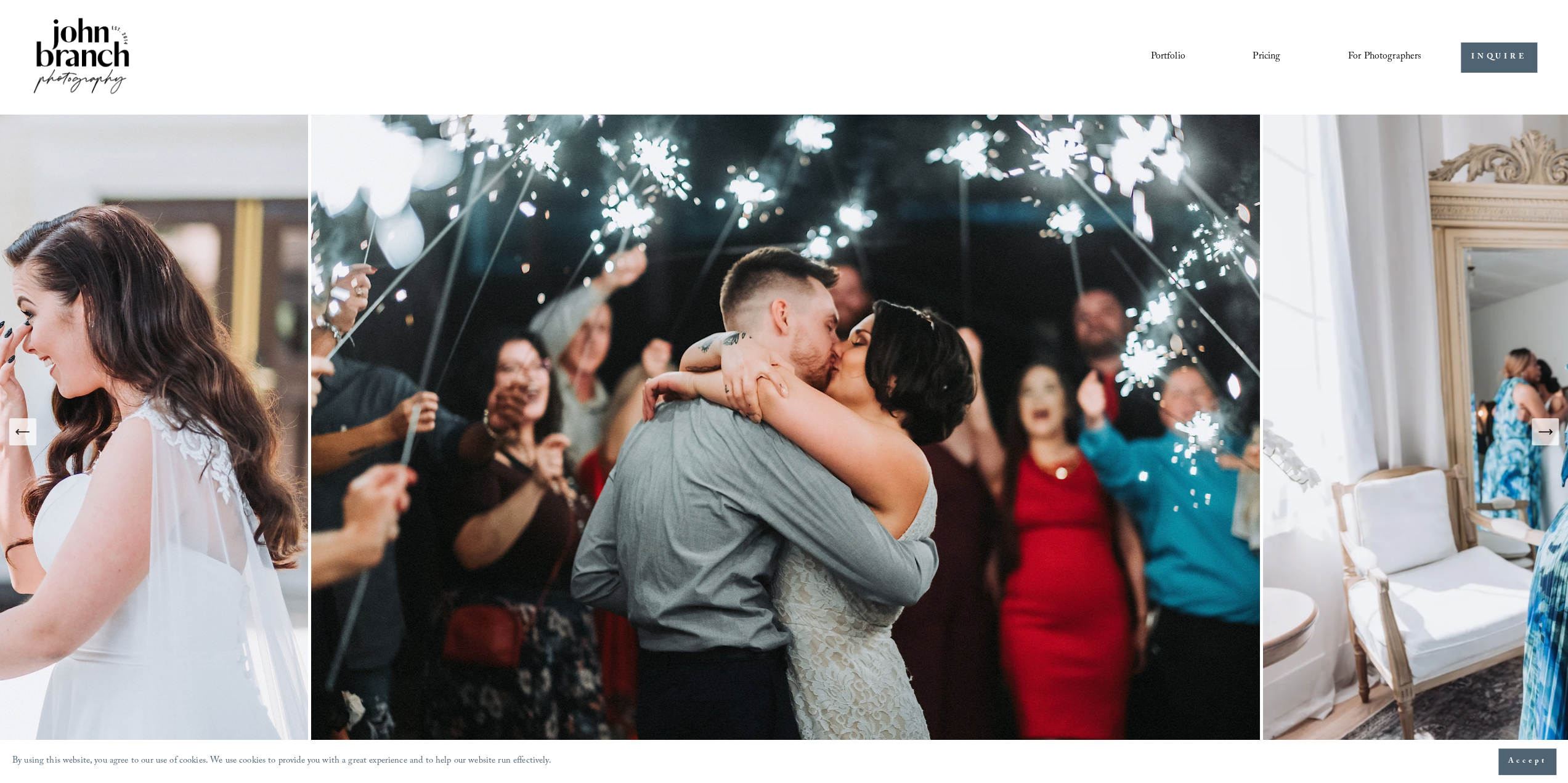
click at [1558, 443] on button "Next Slide" at bounding box center [1545, 432] width 27 height 27
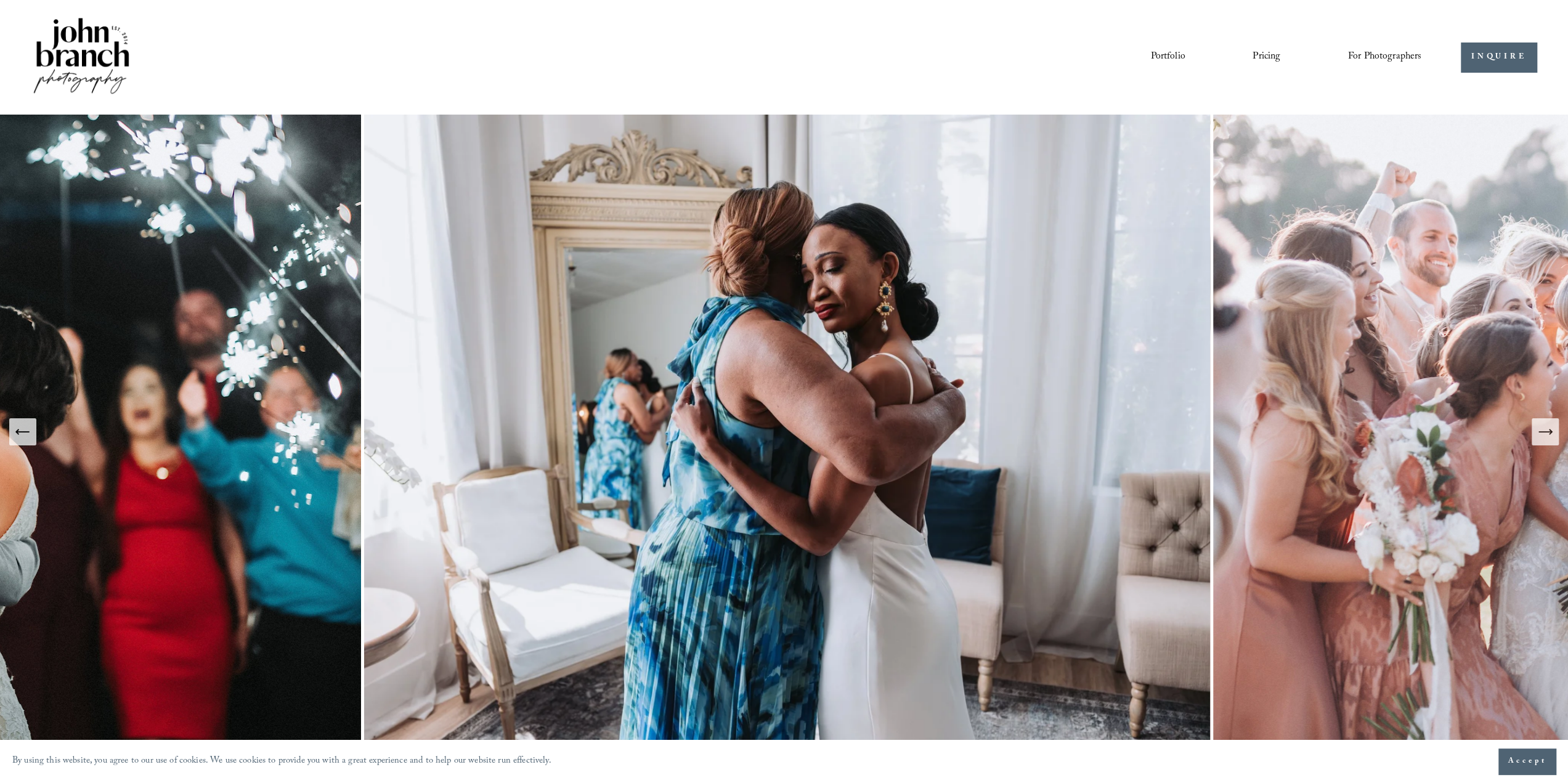
click at [1546, 435] on icon "Next Slide" at bounding box center [1544, 431] width 17 height 17
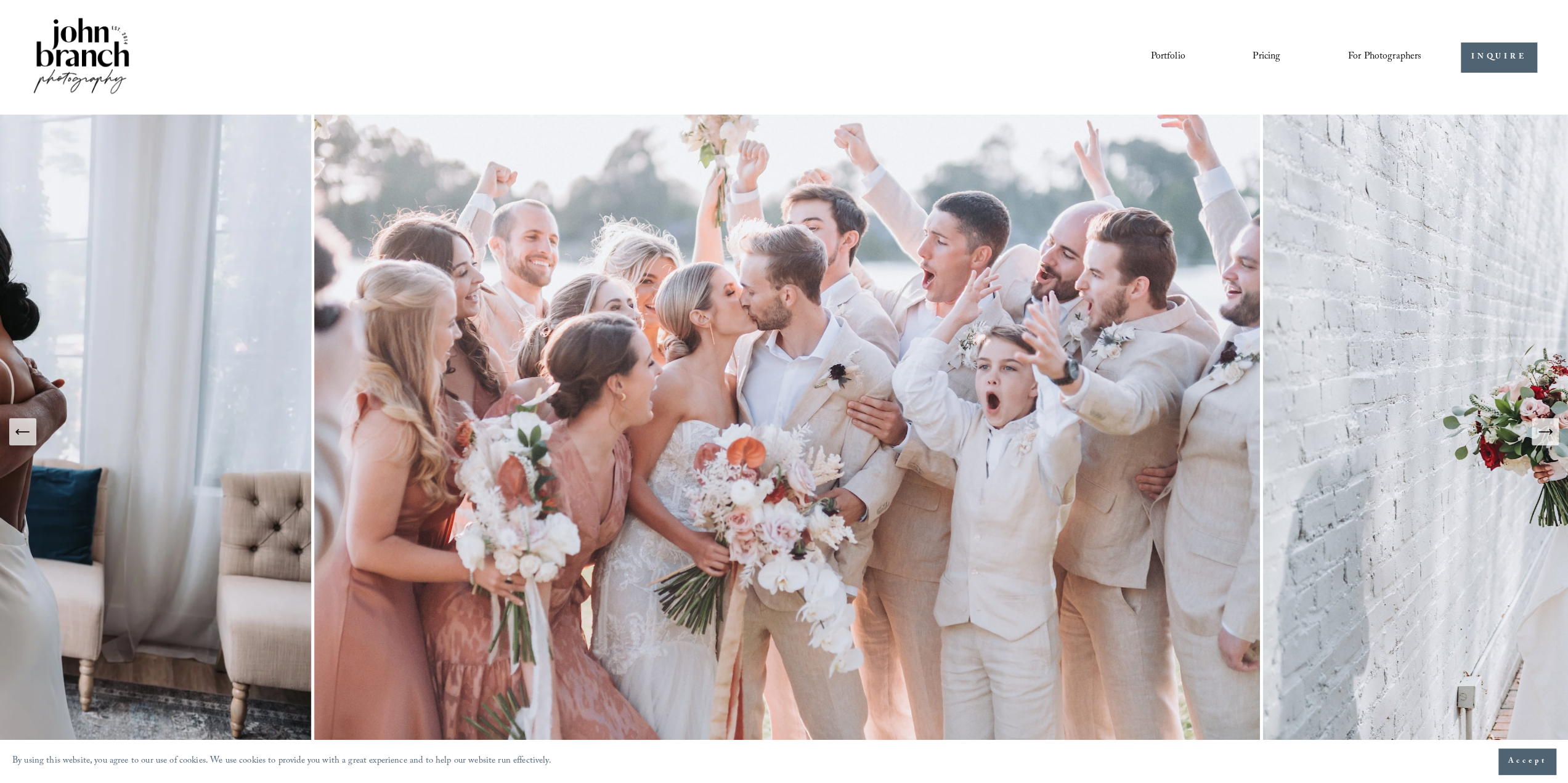
click at [1542, 433] on icon "Next Slide" at bounding box center [1544, 431] width 17 height 17
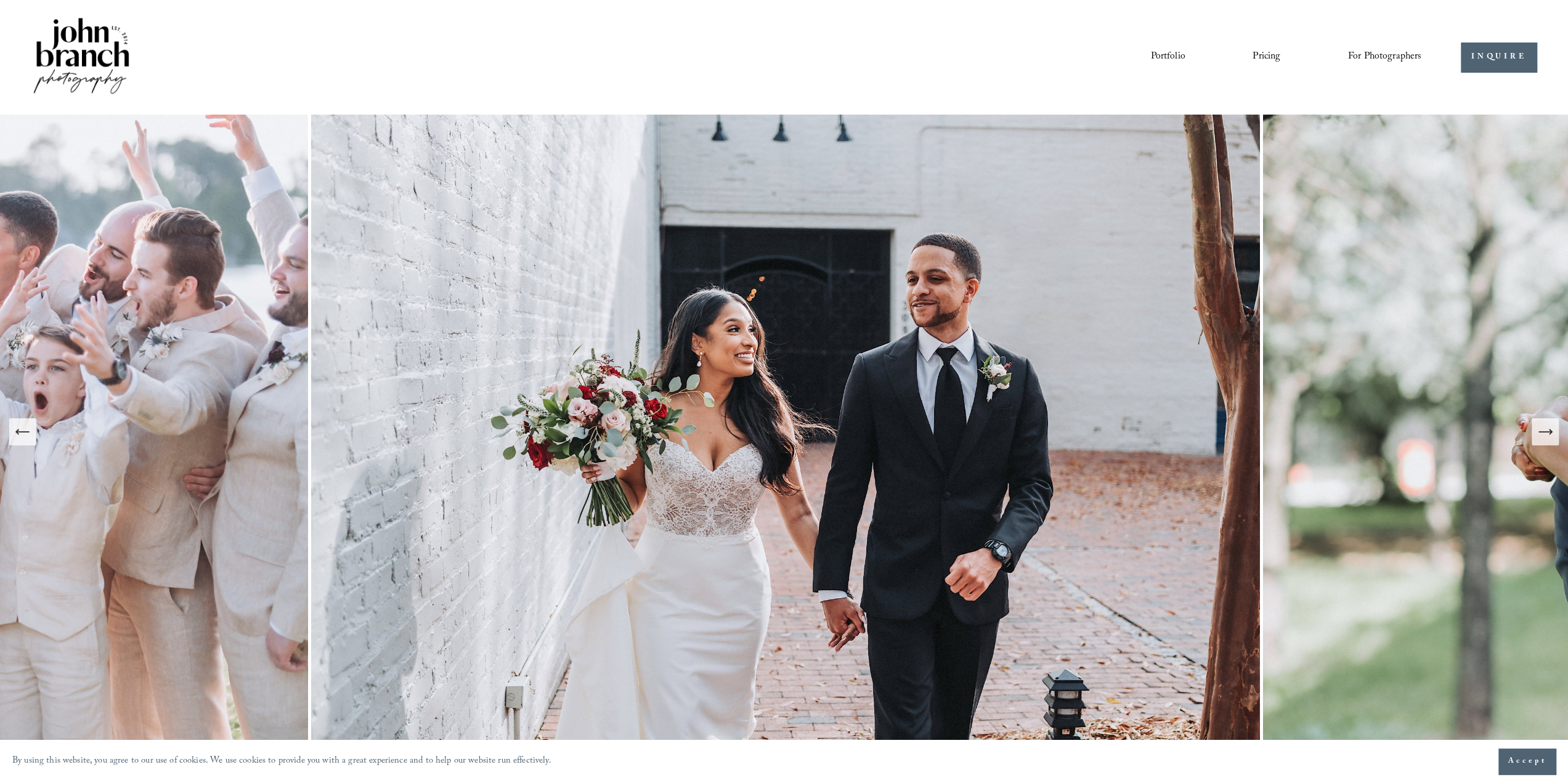
click at [1542, 433] on icon "Next Slide" at bounding box center [1544, 431] width 17 height 17
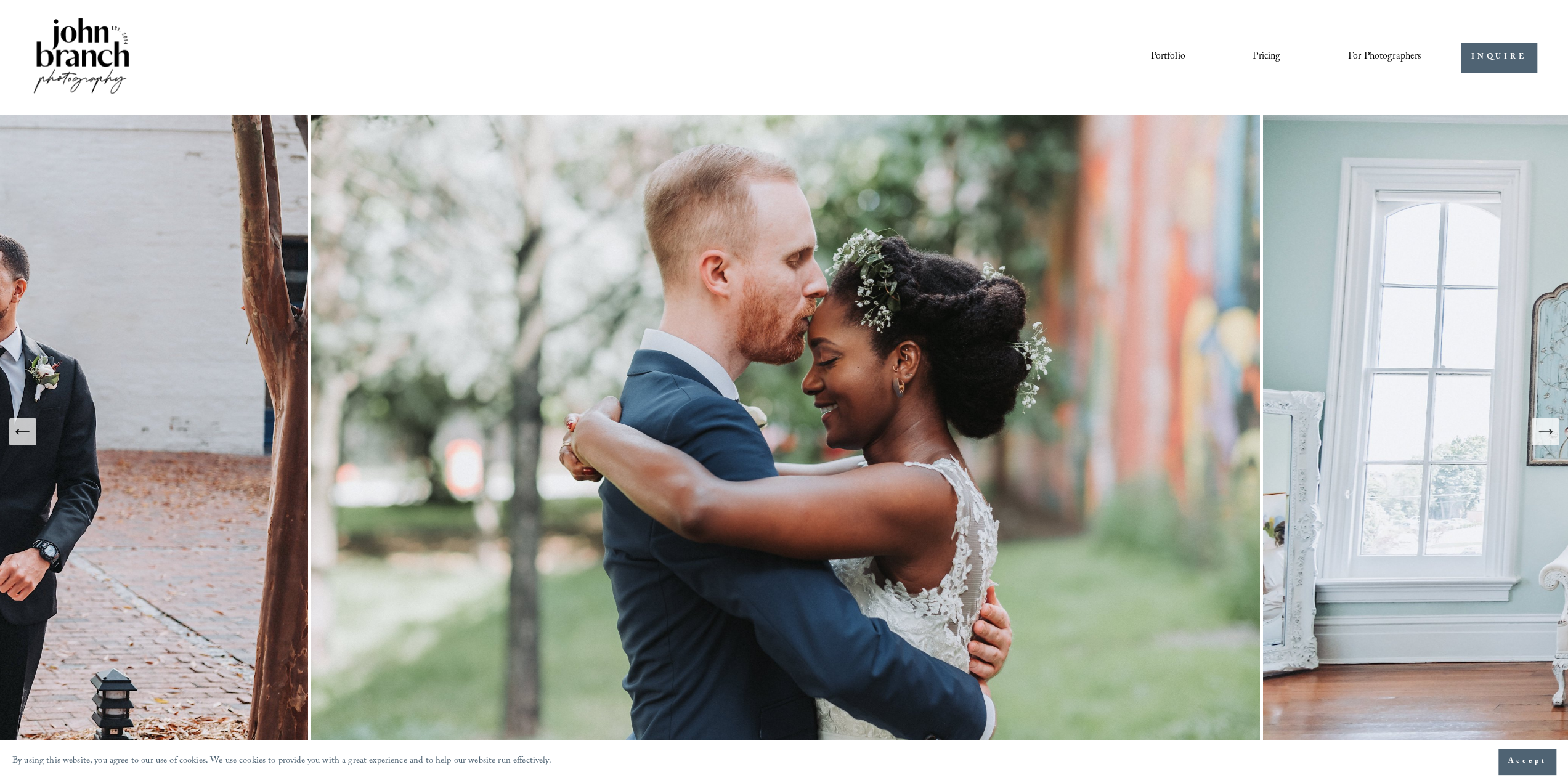
click at [1542, 433] on icon "Next Slide" at bounding box center [1544, 431] width 17 height 17
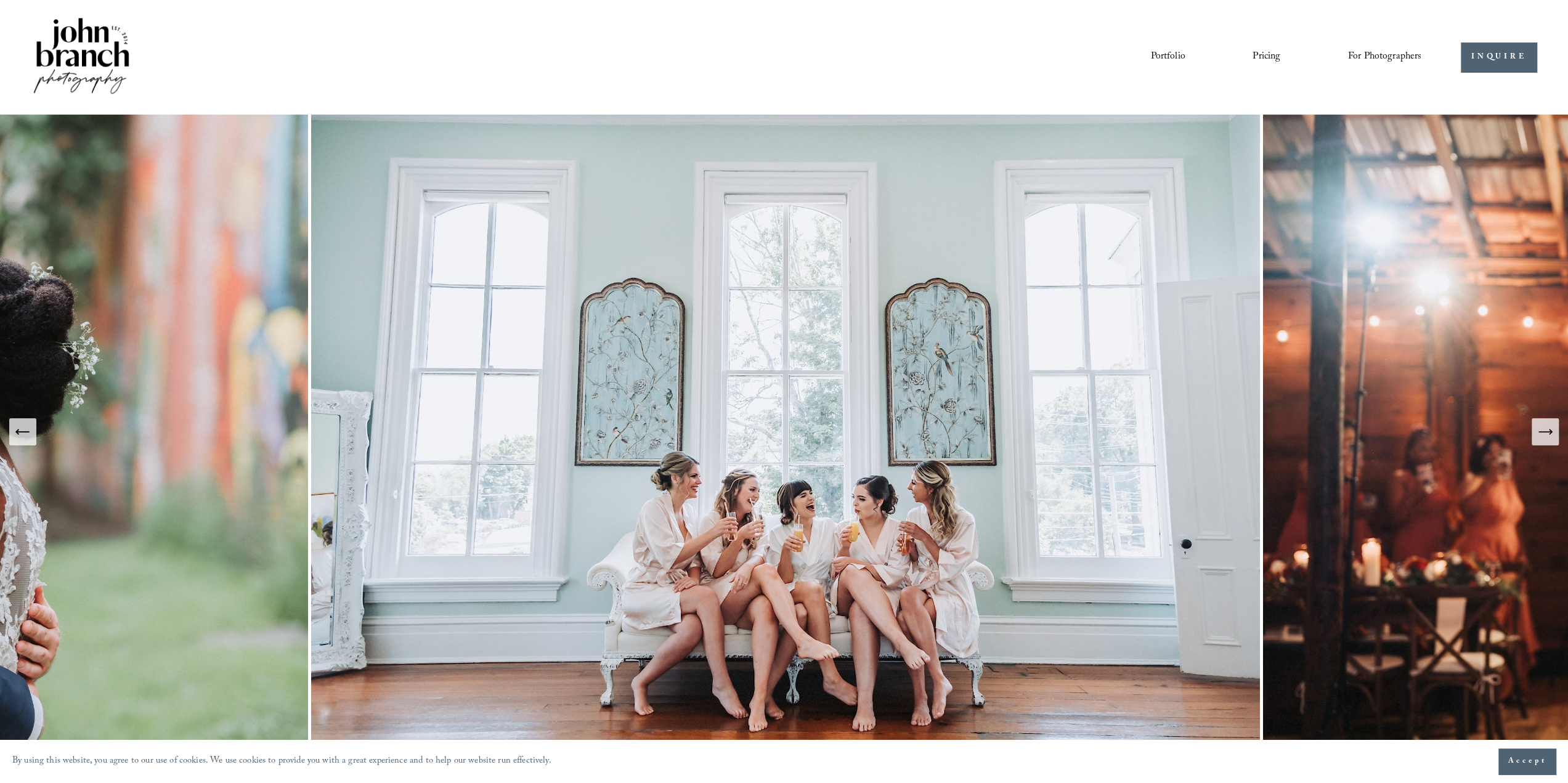
click at [1542, 433] on icon "Next Slide" at bounding box center [1544, 431] width 17 height 17
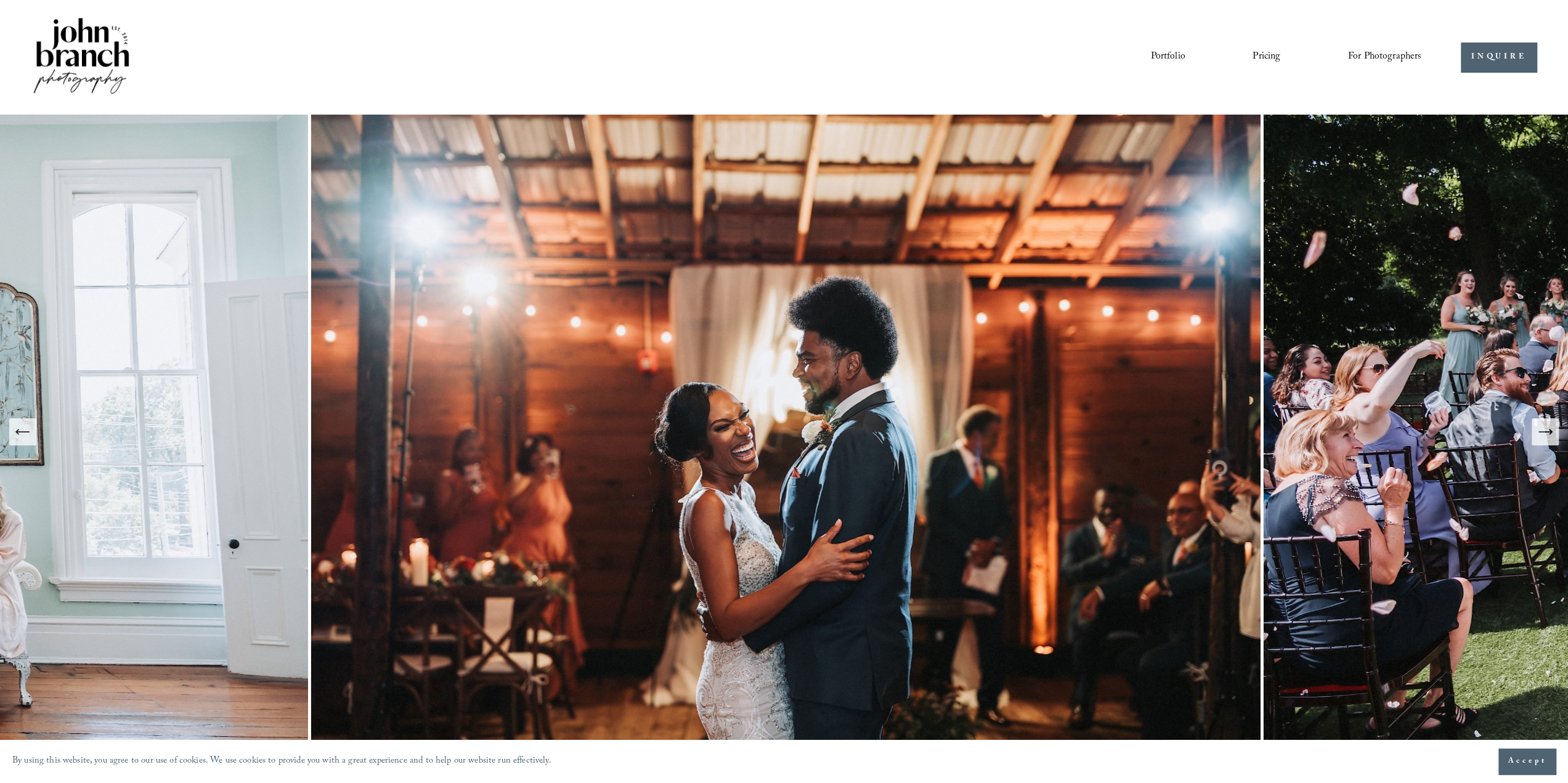
click at [1542, 433] on icon "Next Slide" at bounding box center [1544, 431] width 17 height 17
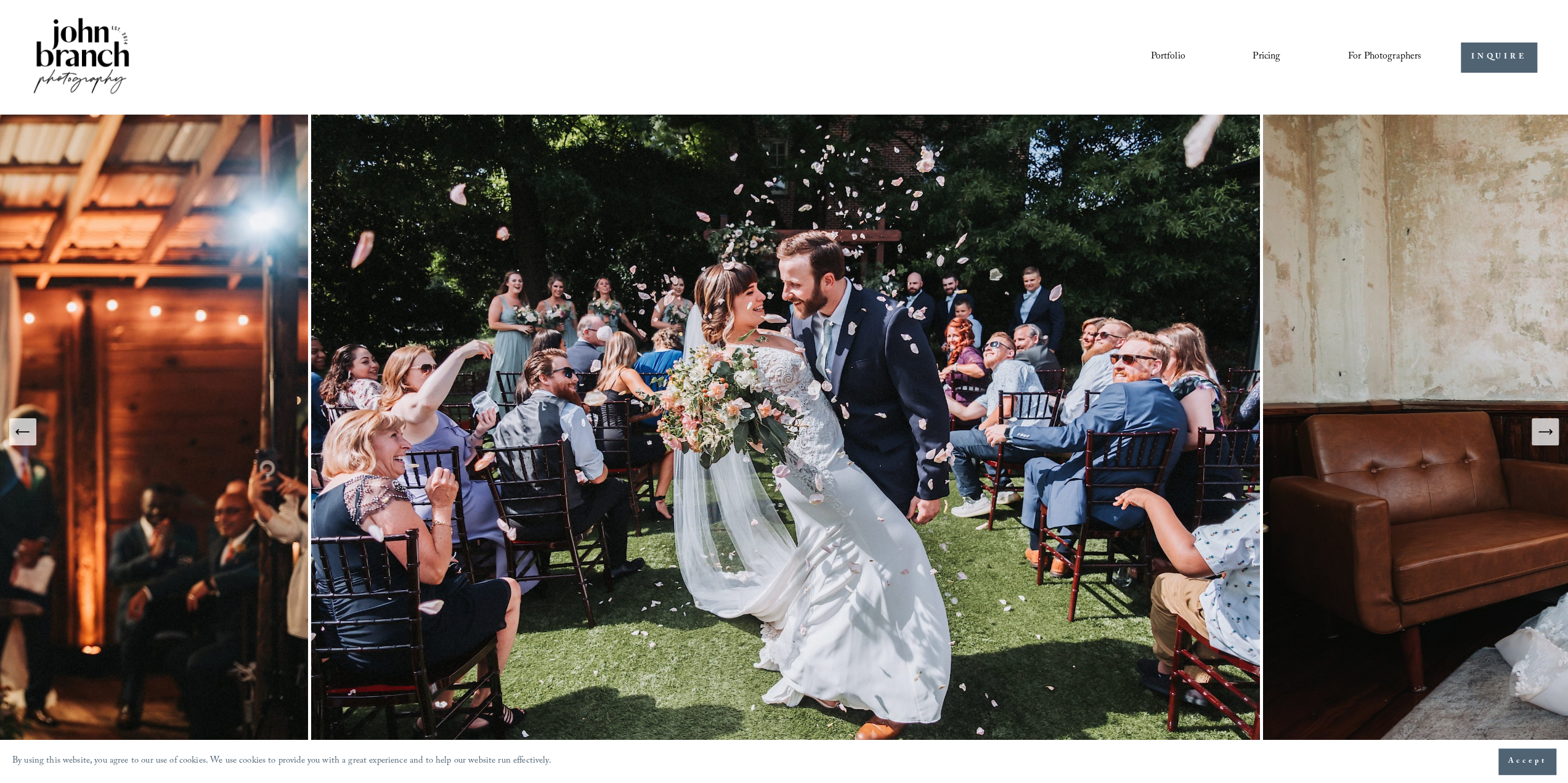
click at [1552, 435] on icon "Next Slide" at bounding box center [1544, 431] width 17 height 17
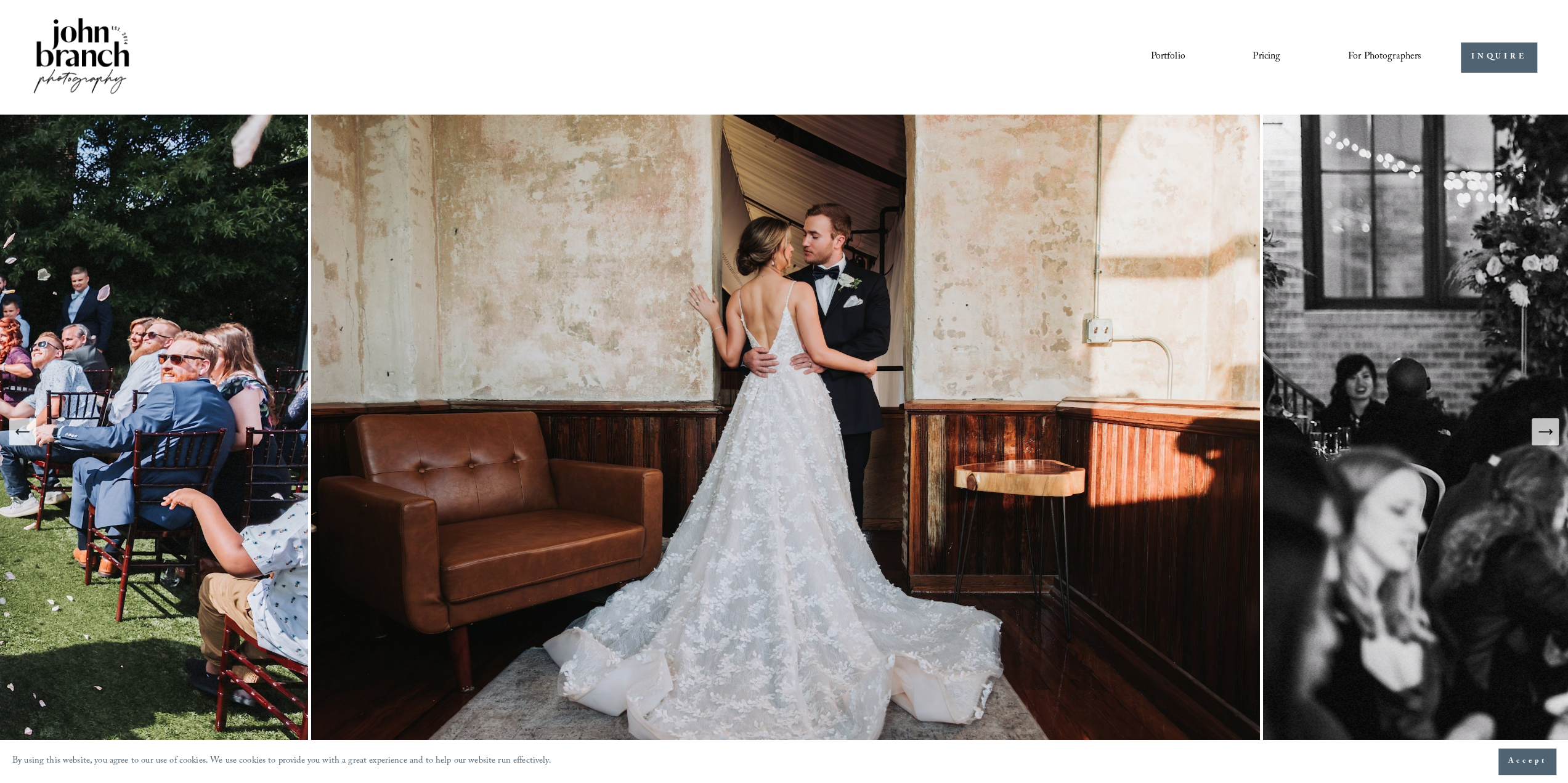
click at [1543, 433] on icon "Next Slide" at bounding box center [1544, 431] width 17 height 17
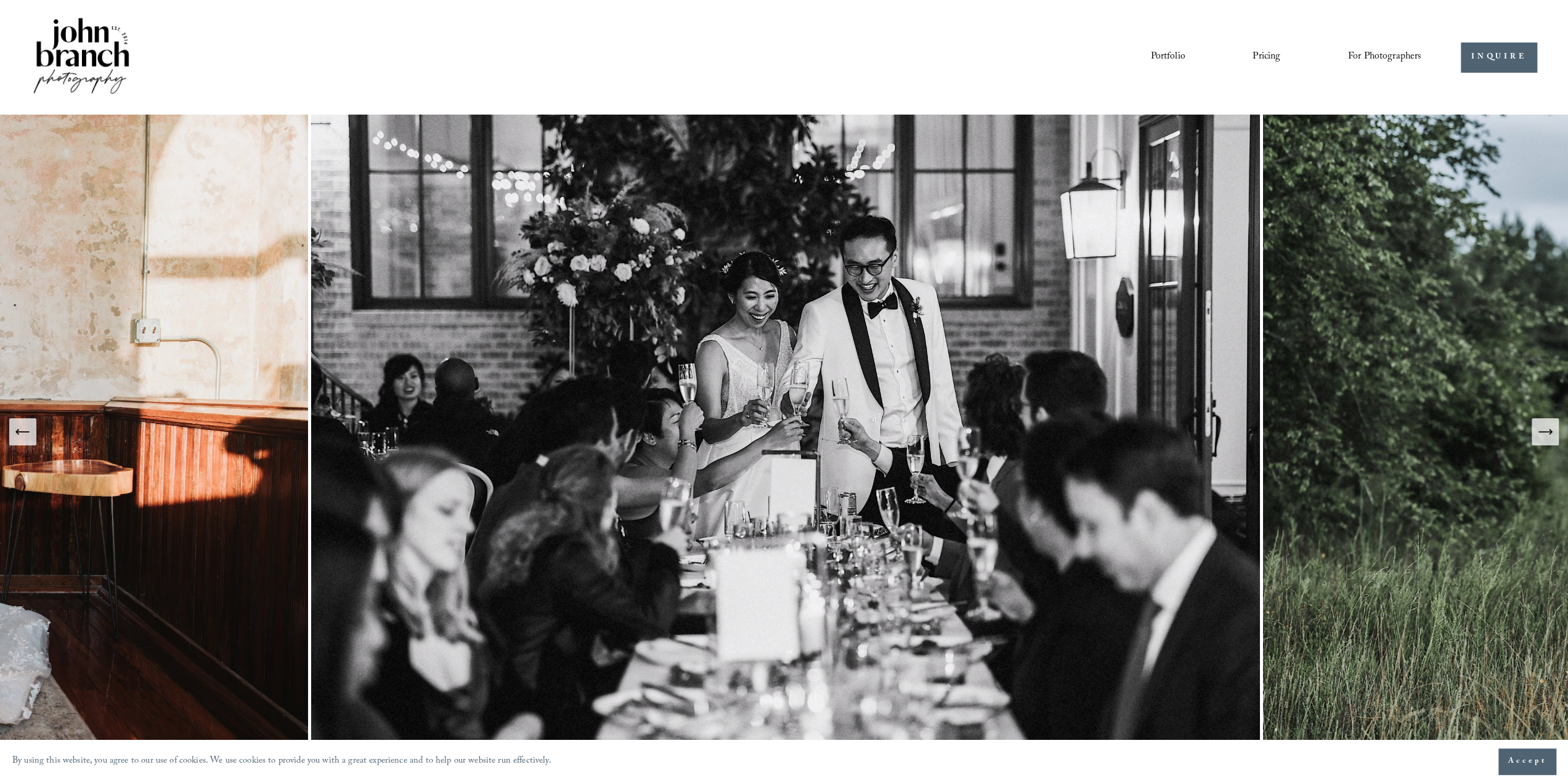
click at [1546, 433] on icon "Next Slide" at bounding box center [1544, 431] width 17 height 17
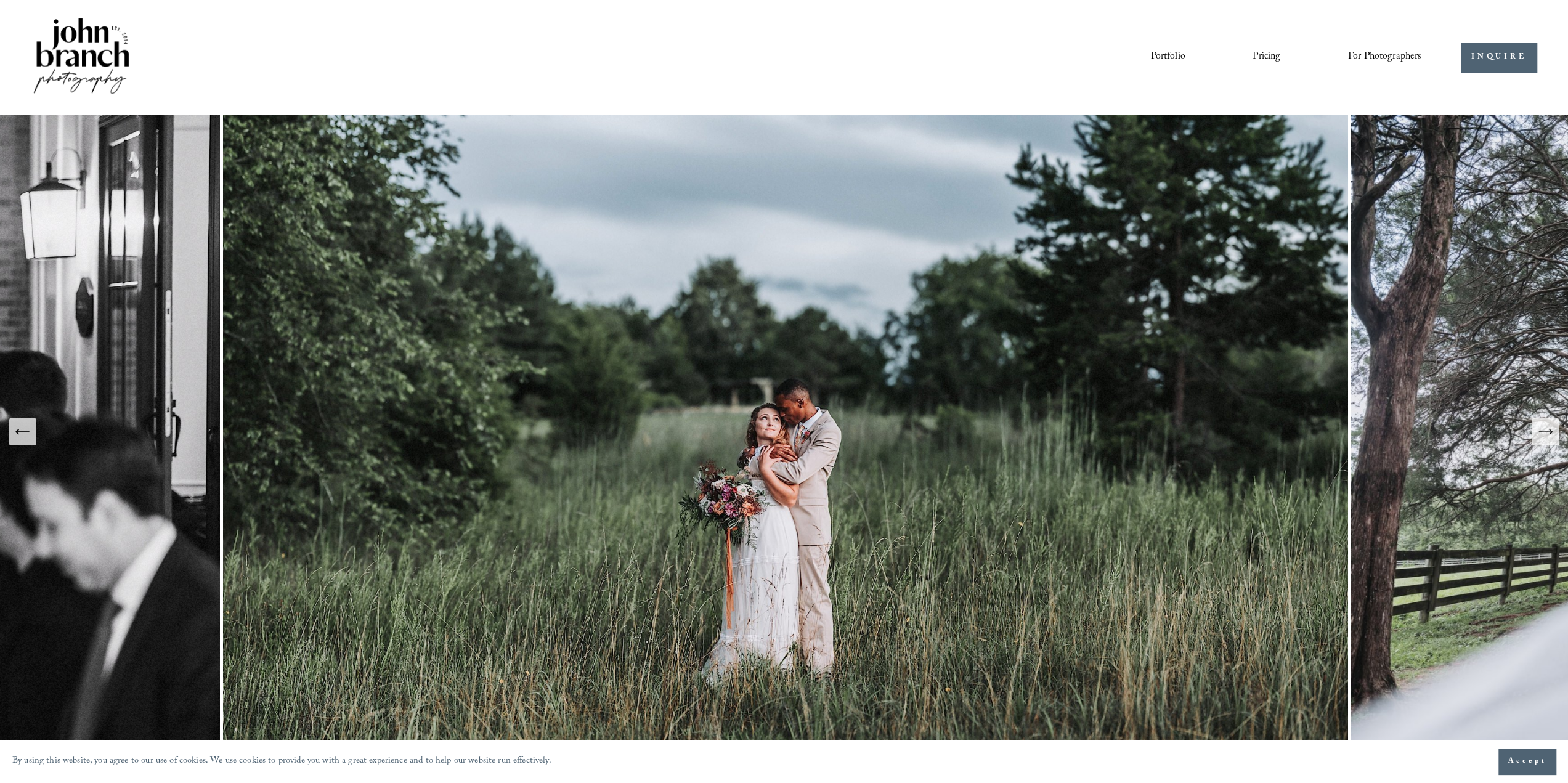
click at [1163, 57] on link "Portfolio" at bounding box center [1167, 57] width 34 height 21
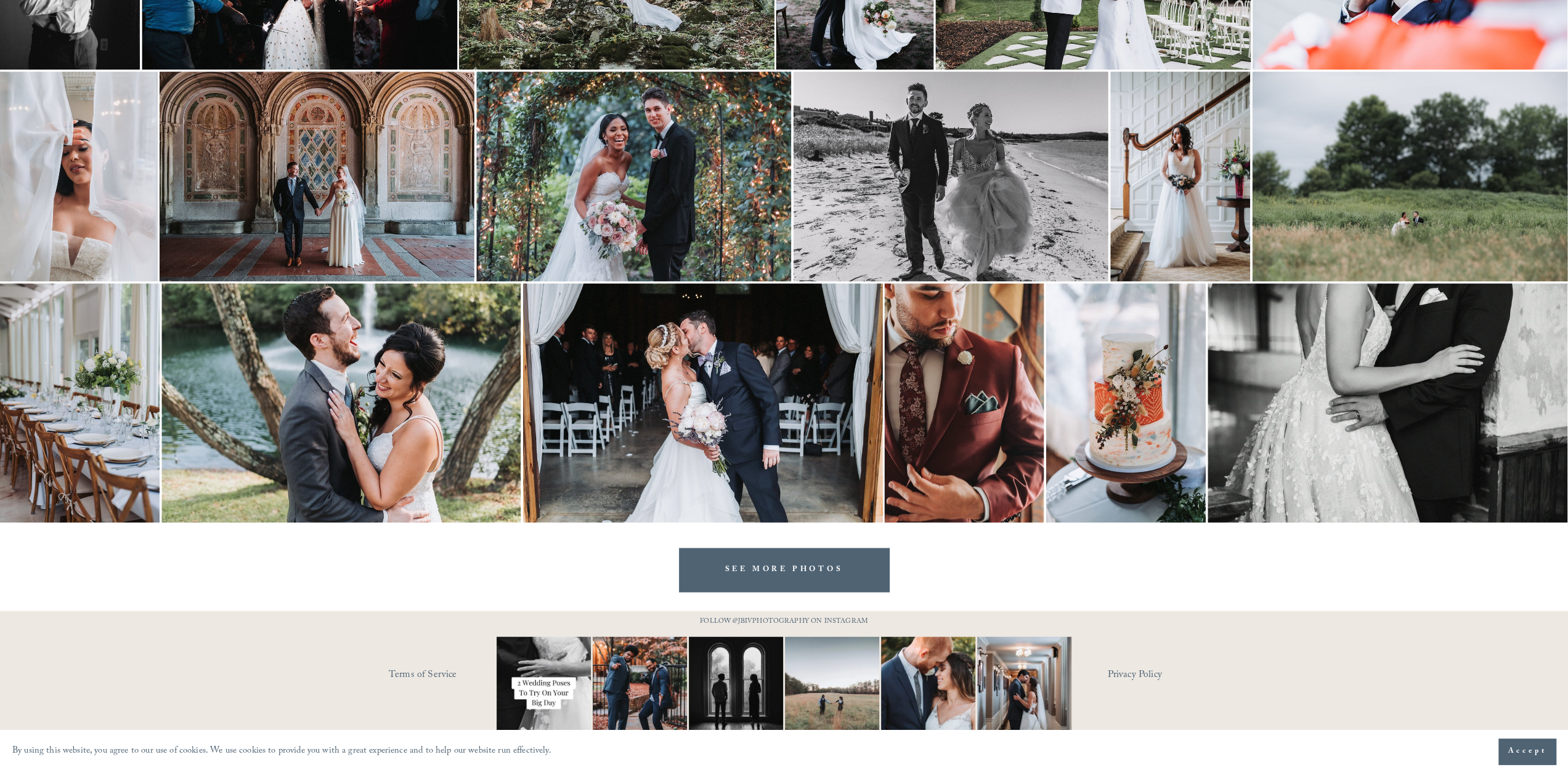
scroll to position [1598, 0]
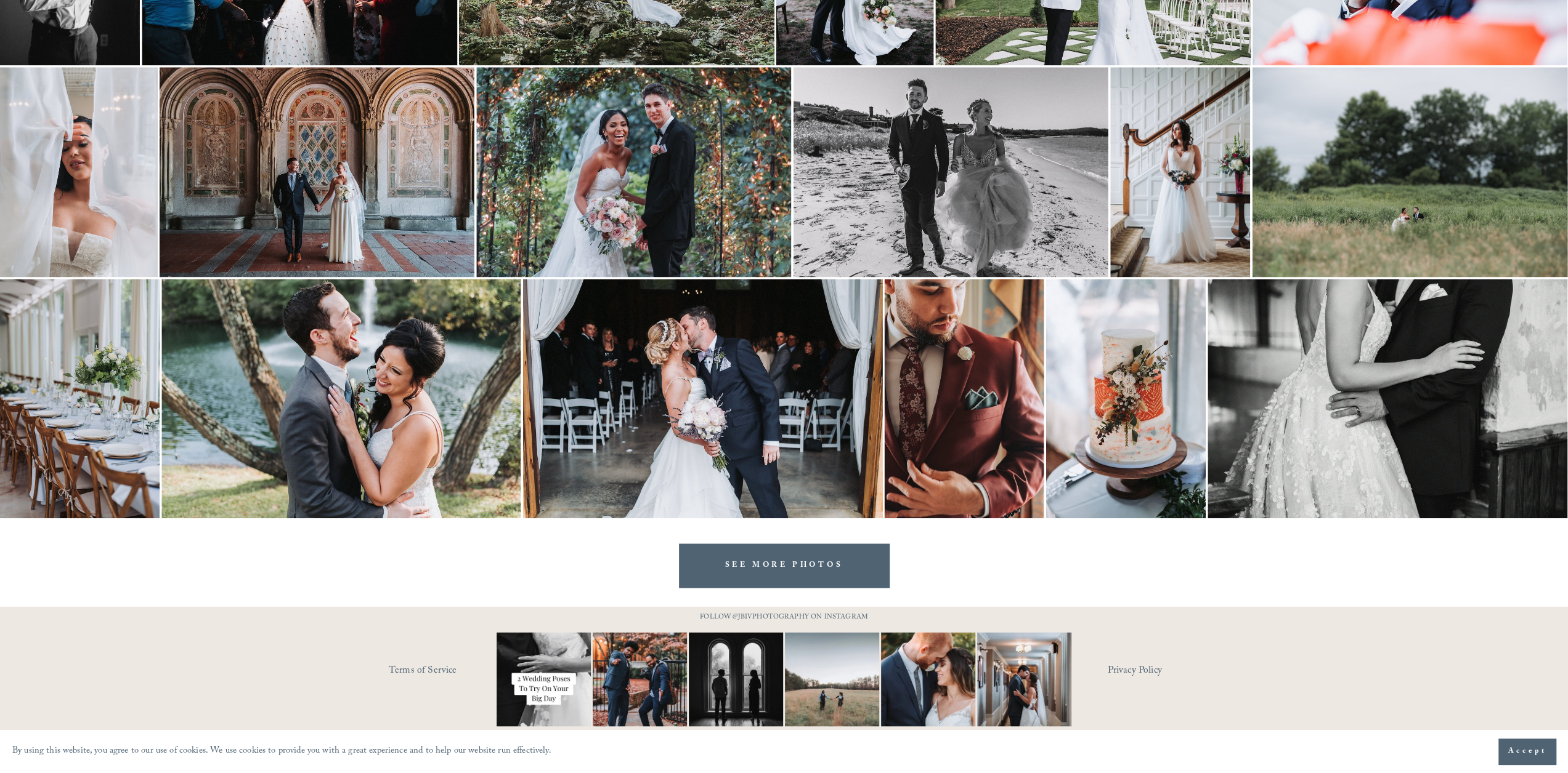
click at [767, 575] on link "SEE MORE PHOTOS" at bounding box center [784, 565] width 211 height 44
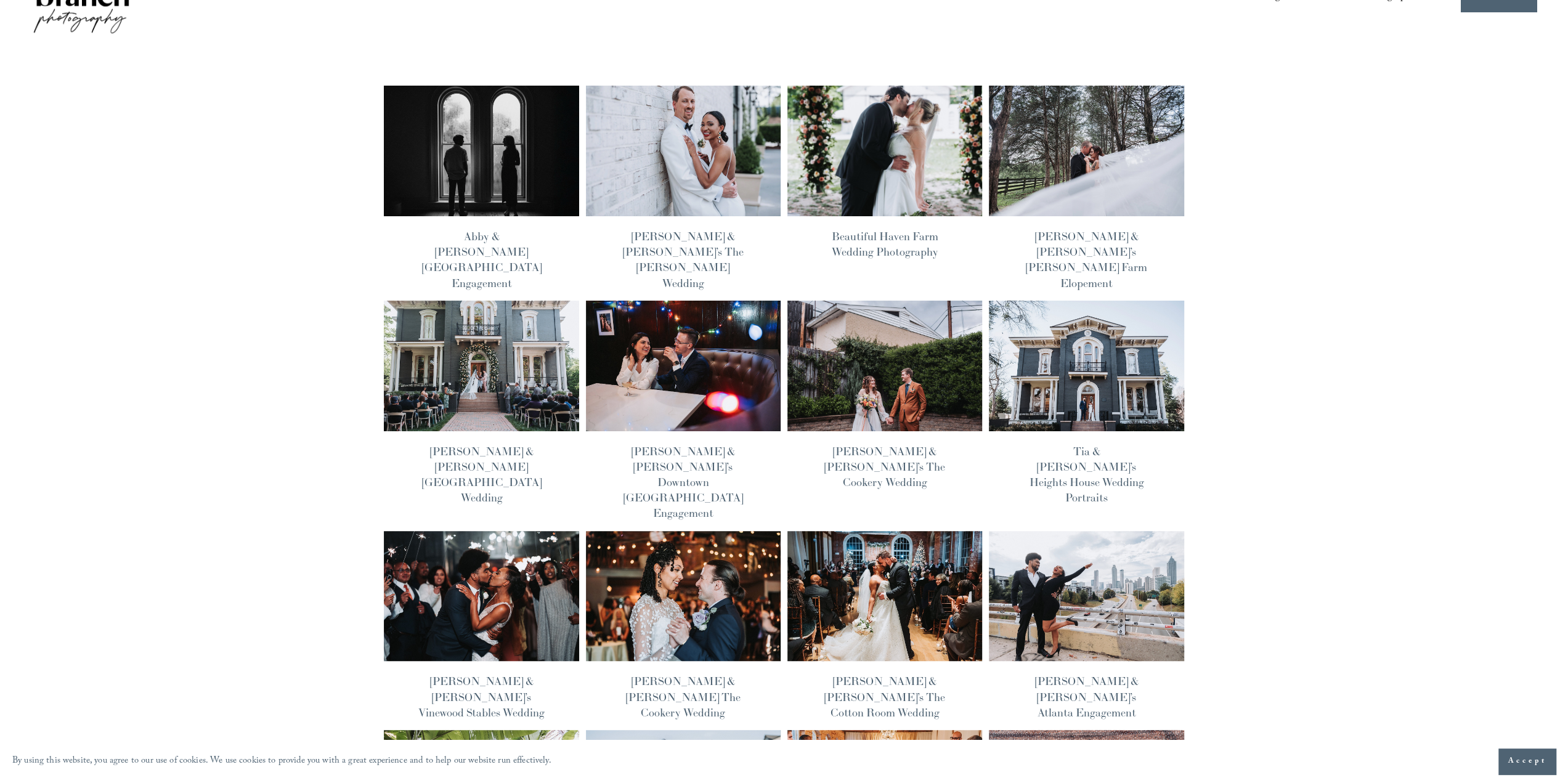
scroll to position [62, 0]
